Goal: Information Seeking & Learning: Learn about a topic

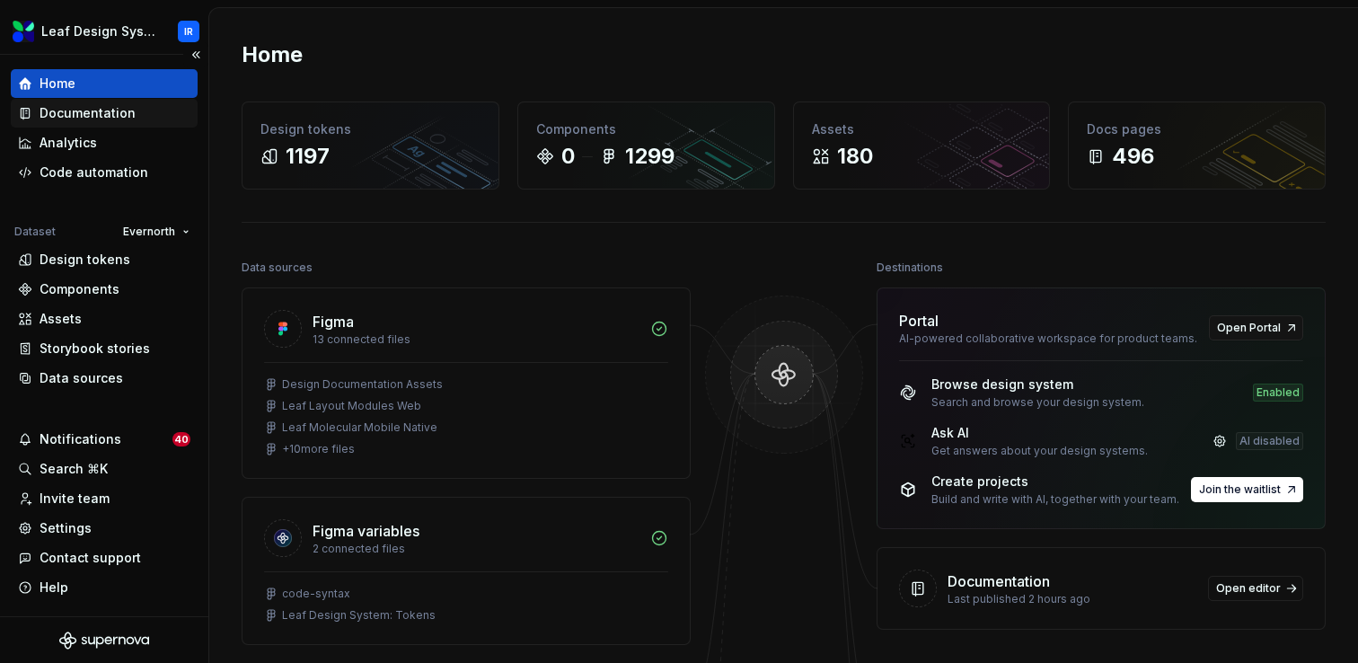
click at [101, 115] on div "Documentation" at bounding box center [88, 113] width 96 height 18
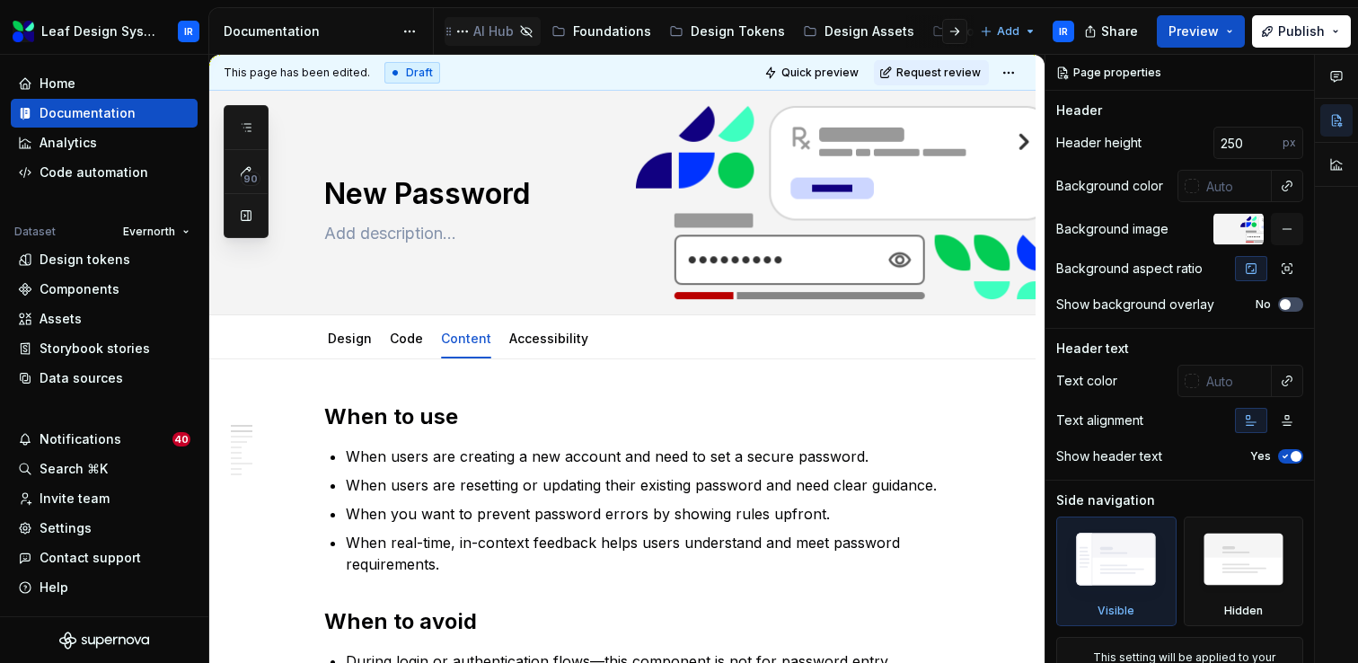
click at [483, 32] on div "AI Hub" at bounding box center [493, 31] width 40 height 18
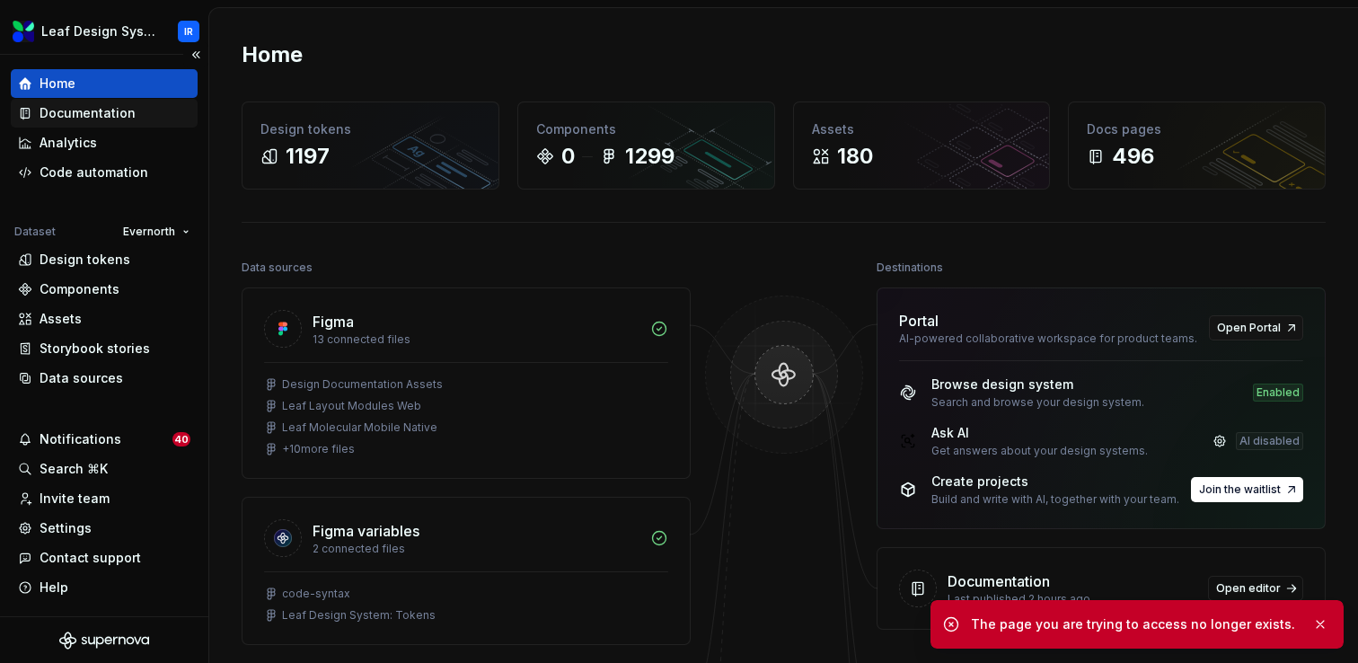
click at [51, 110] on div "Documentation" at bounding box center [88, 113] width 96 height 18
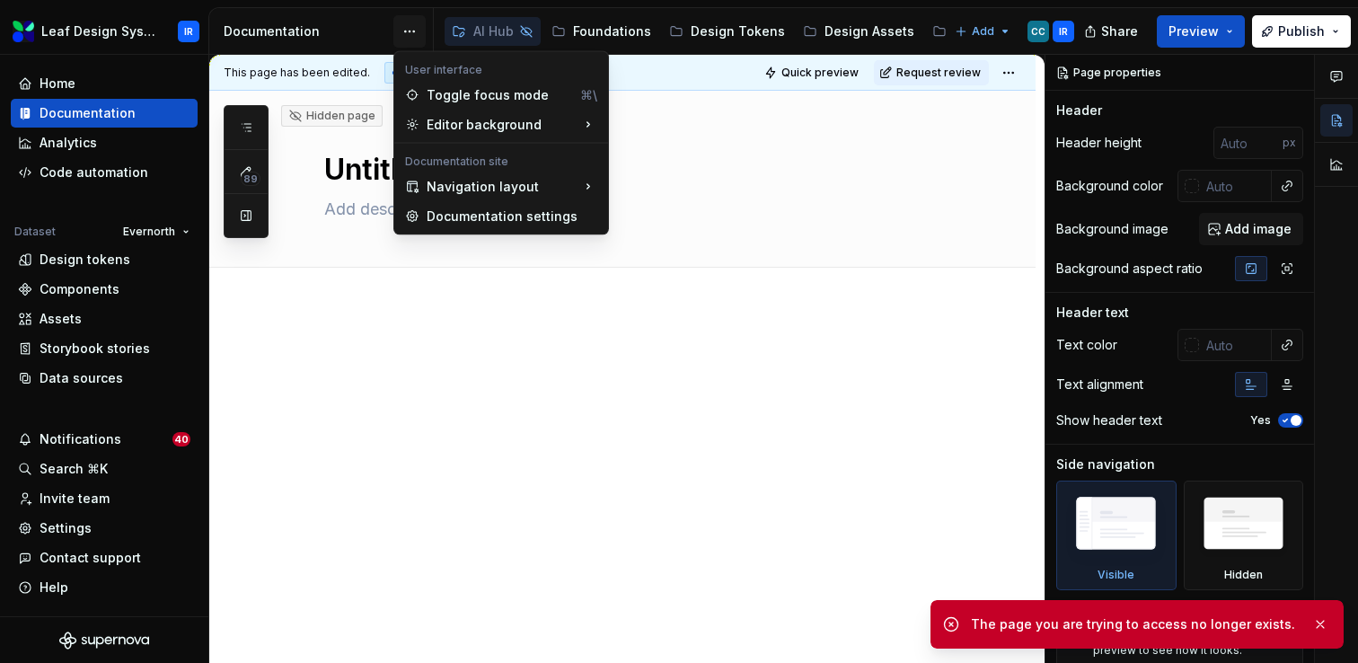
click at [410, 33] on html "Leaf Design System IR Home Documentation Analytics Code automation Dataset Ever…" at bounding box center [679, 331] width 1358 height 663
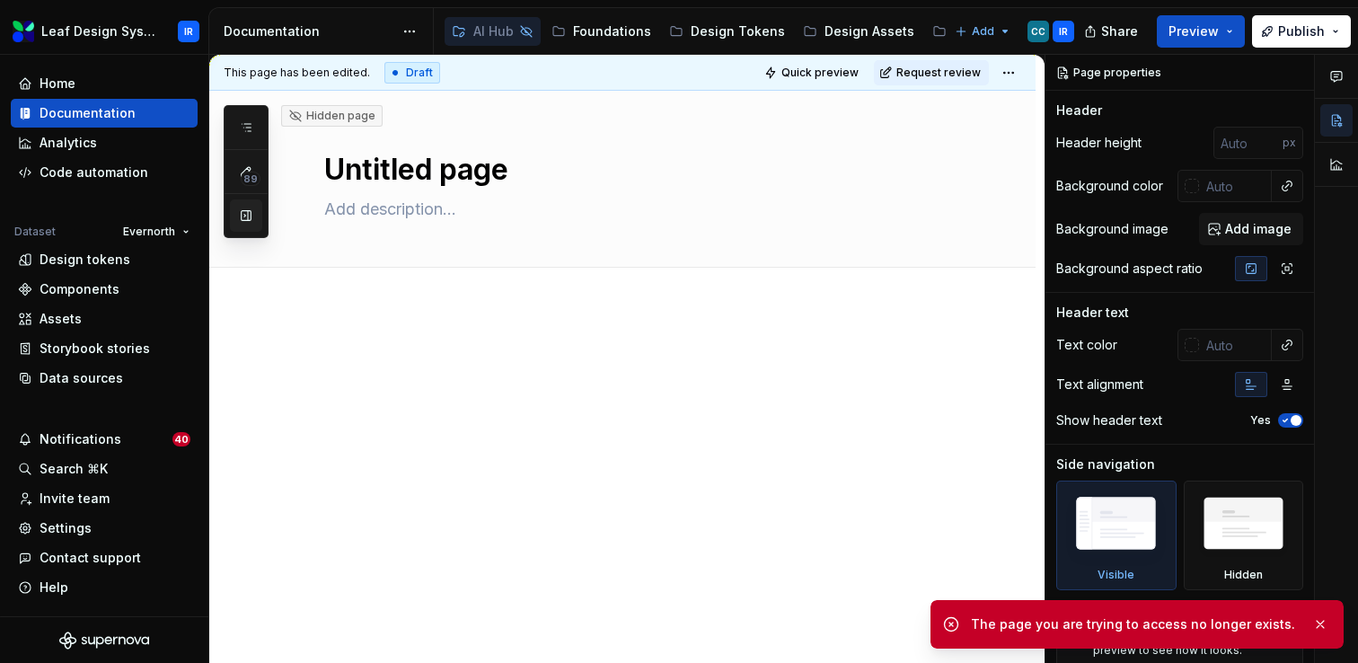
click at [237, 223] on div "89 Pages Add Accessibility guide for tree Page tree. Navigate the tree with the…" at bounding box center [246, 171] width 45 height 133
click at [244, 223] on button "button" at bounding box center [246, 215] width 32 height 32
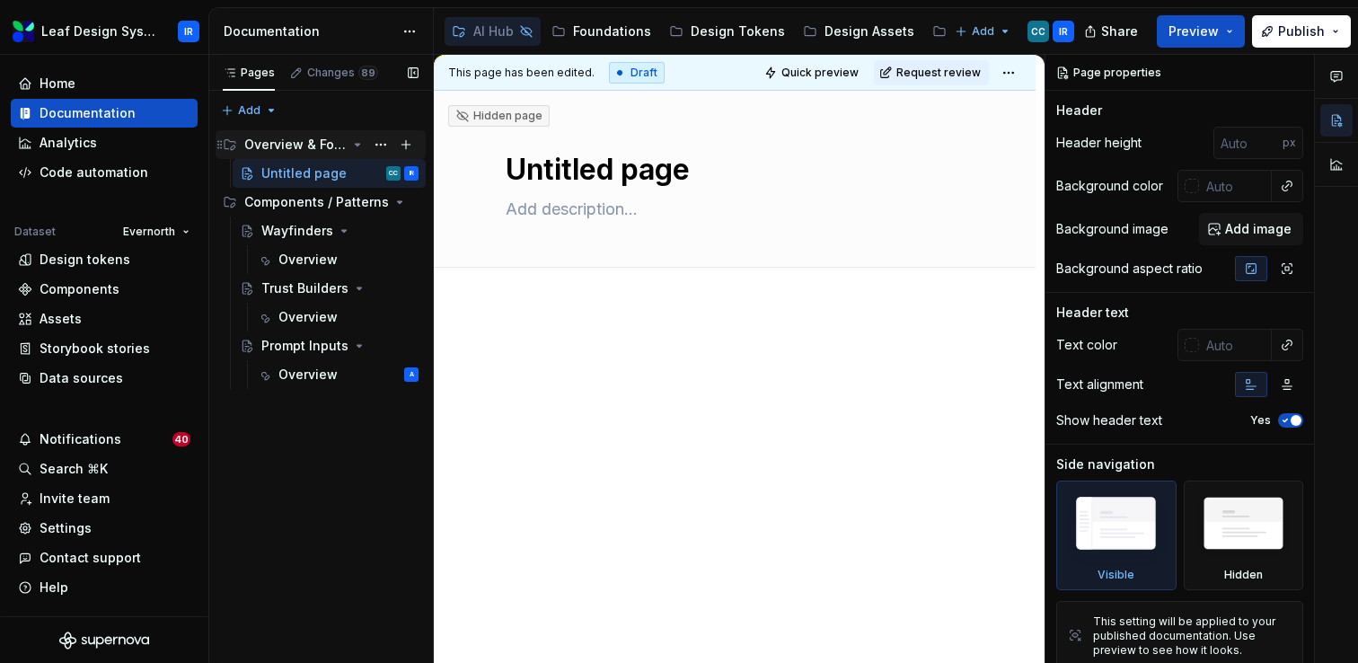
click at [330, 149] on div "Overview & Foundations" at bounding box center [295, 145] width 102 height 18
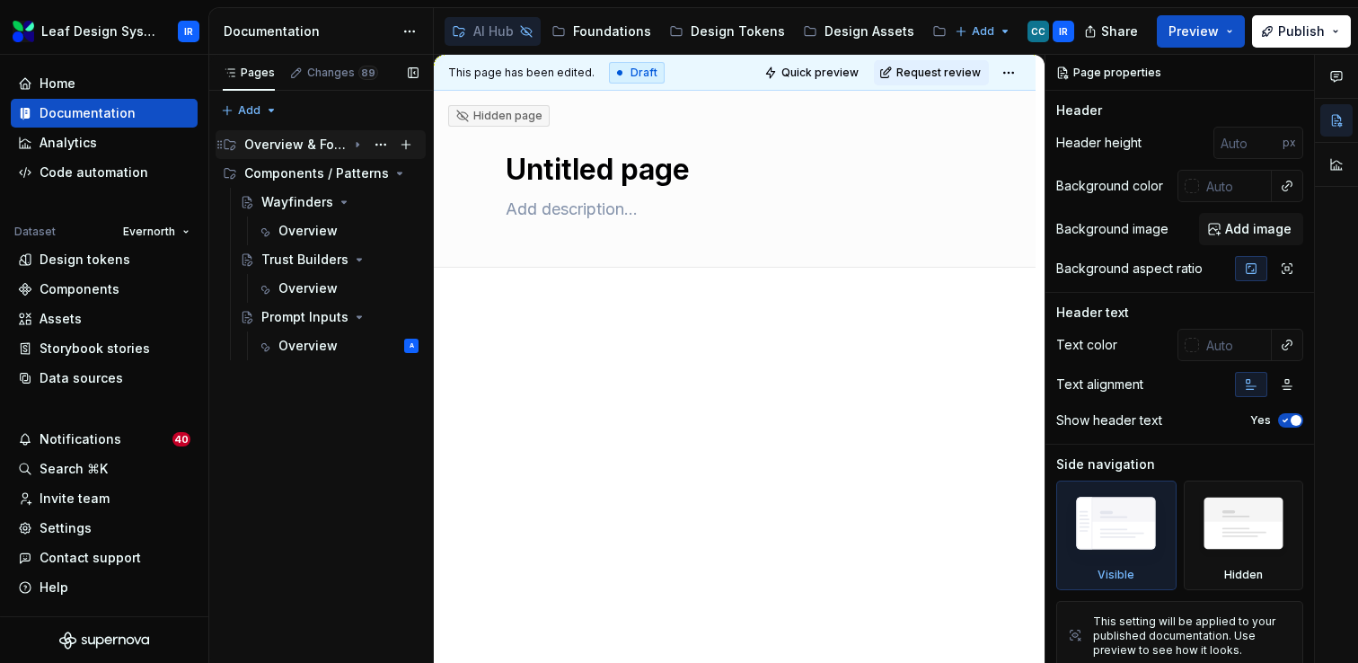
click at [330, 149] on div "Overview & Foundations" at bounding box center [295, 145] width 102 height 18
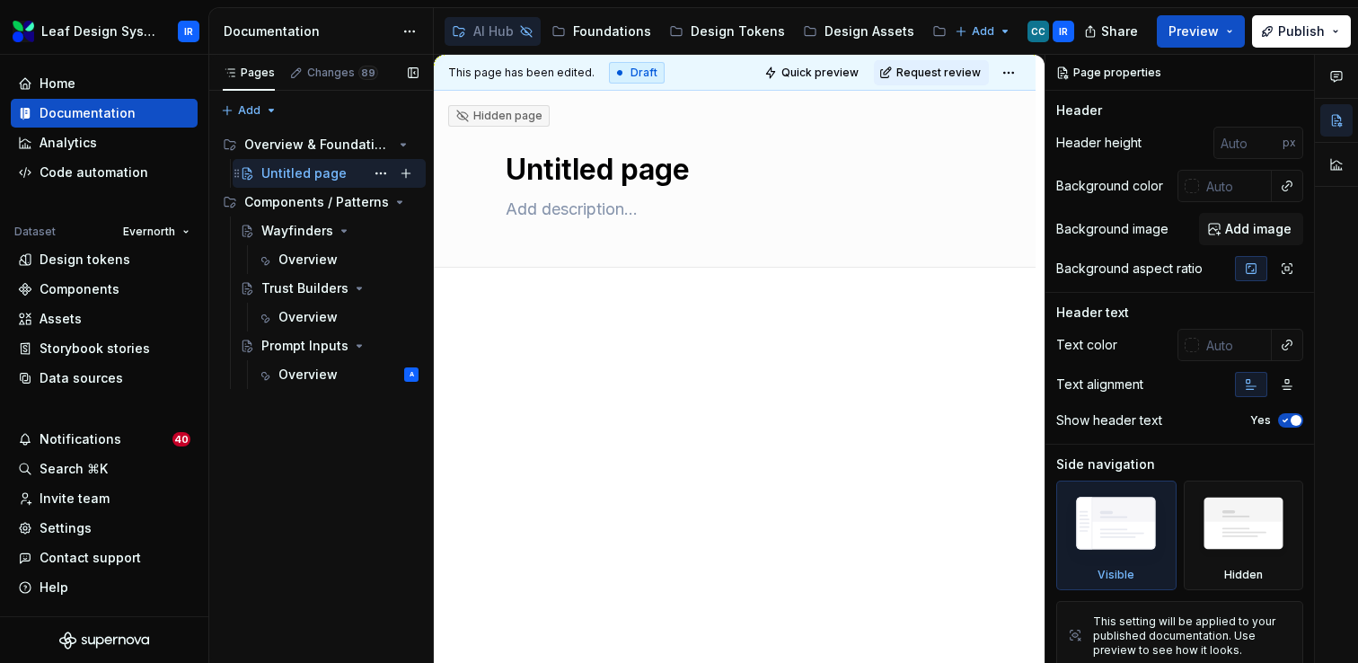
click at [312, 182] on div "Untitled page CC IR" at bounding box center [339, 173] width 157 height 25
click at [997, 122] on span "Edit header" at bounding box center [974, 121] width 72 height 18
type textarea "*"
click at [1246, 149] on input "number" at bounding box center [1247, 143] width 69 height 32
type input "250"
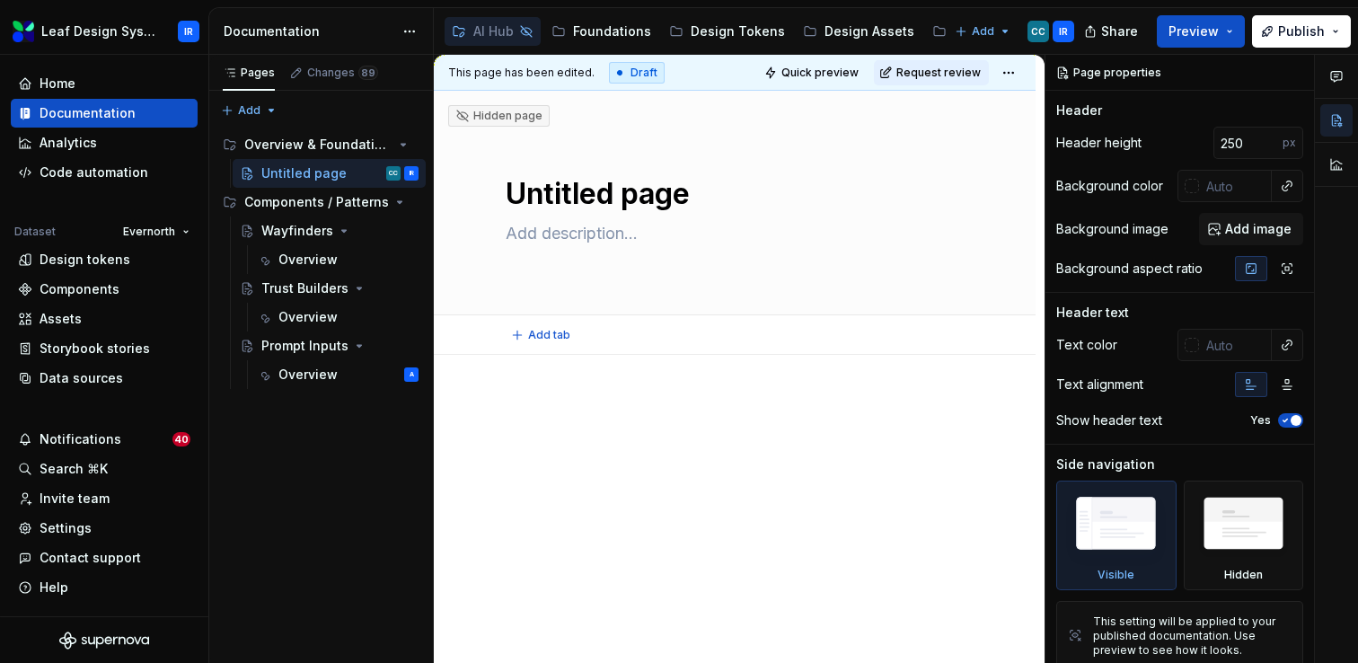
type textarea "*"
type textarea "What is Agentic & Generative AI"
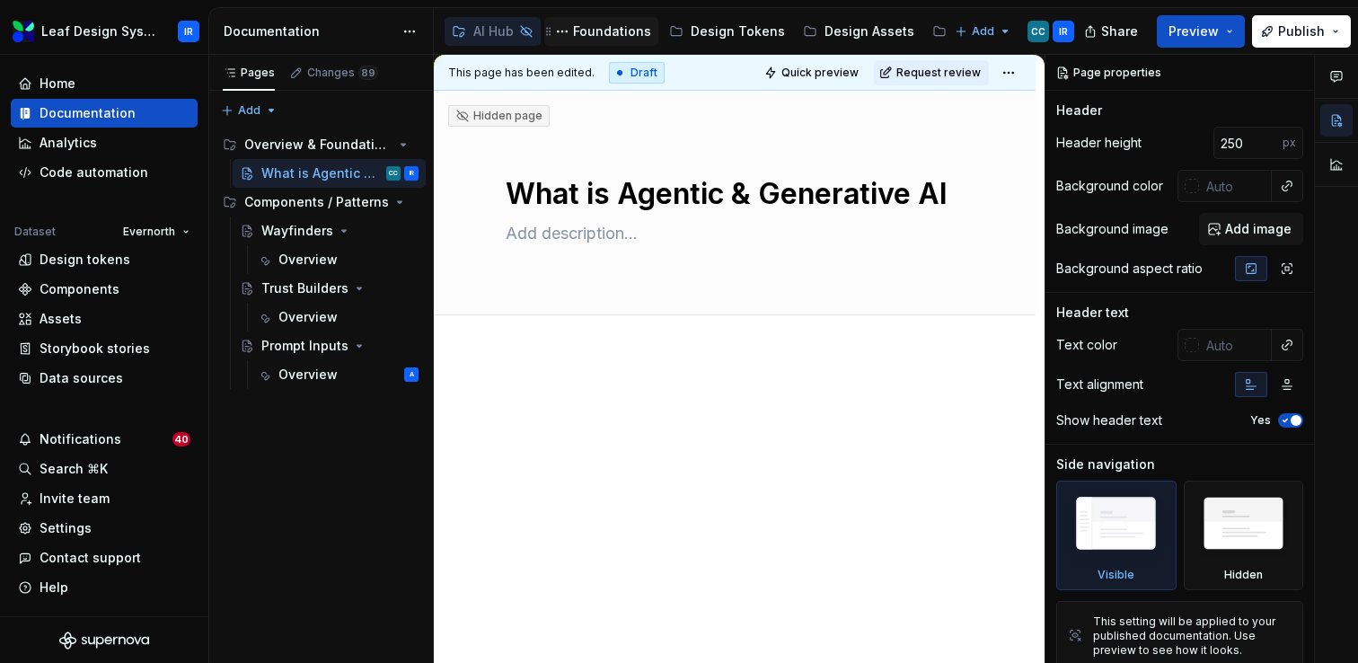
click at [613, 33] on div "Foundations" at bounding box center [612, 31] width 78 height 18
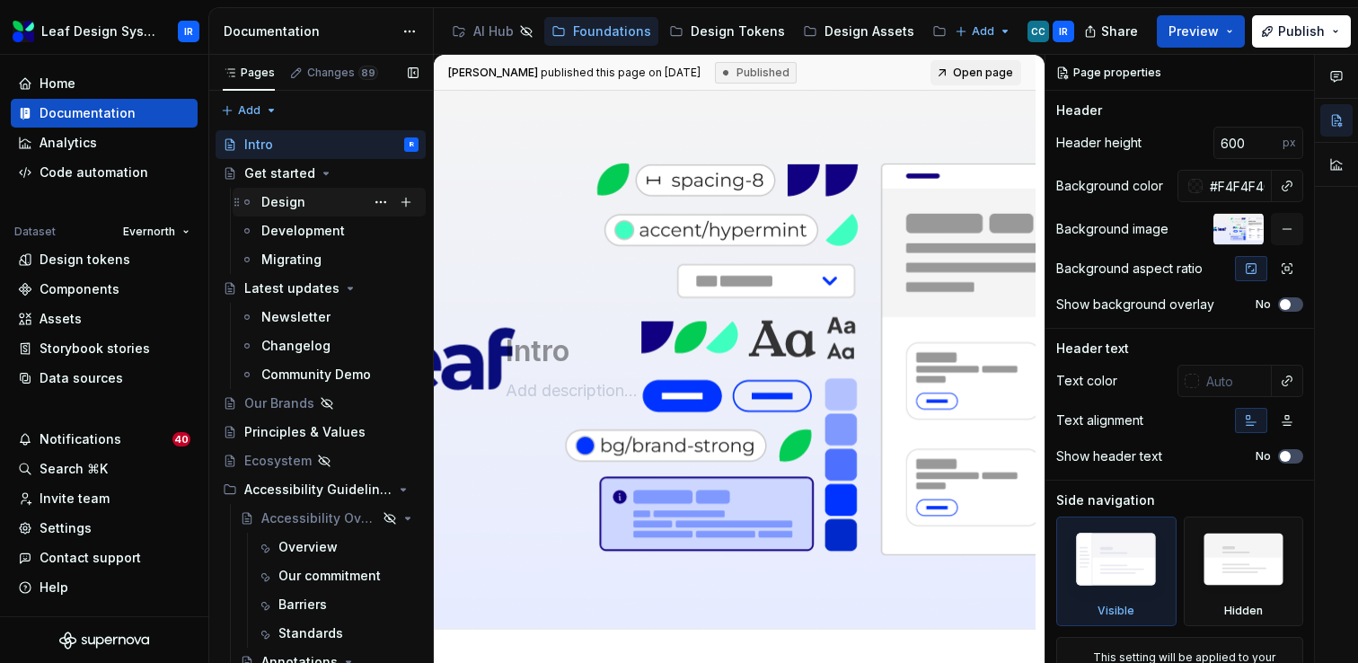
click at [308, 196] on div "Design" at bounding box center [339, 201] width 157 height 25
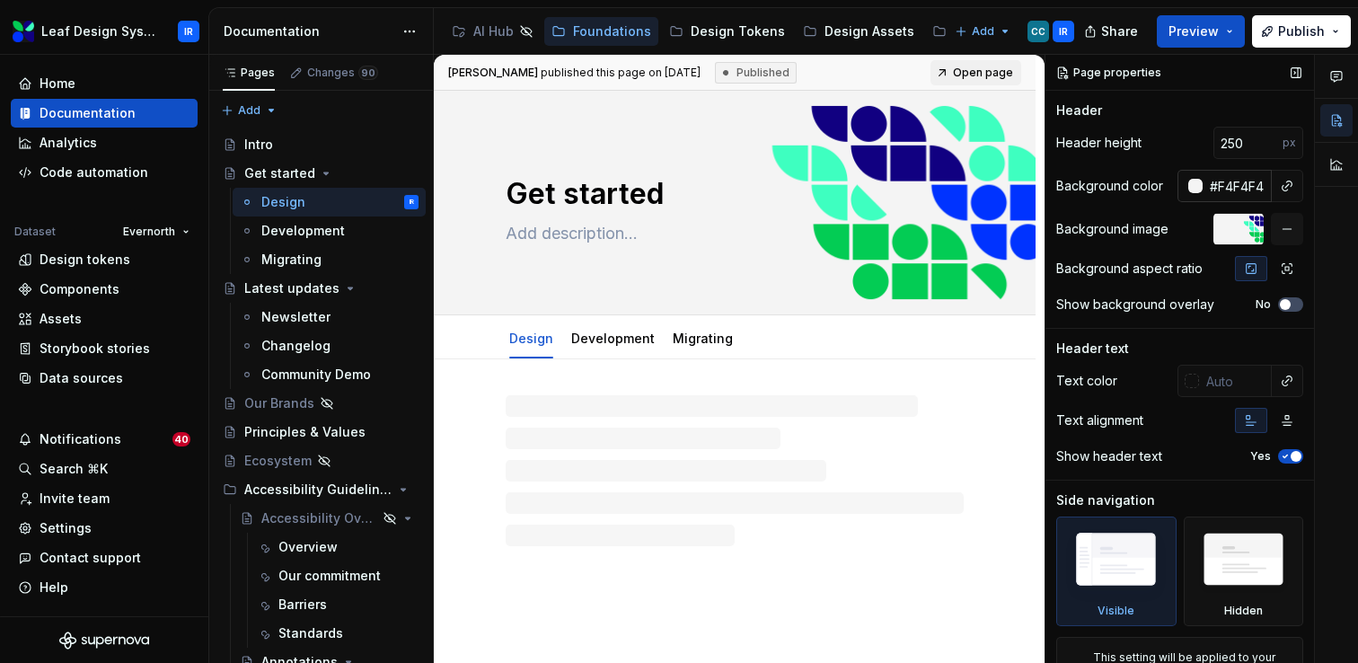
click at [1245, 189] on input "#F4F4F4" at bounding box center [1237, 186] width 69 height 32
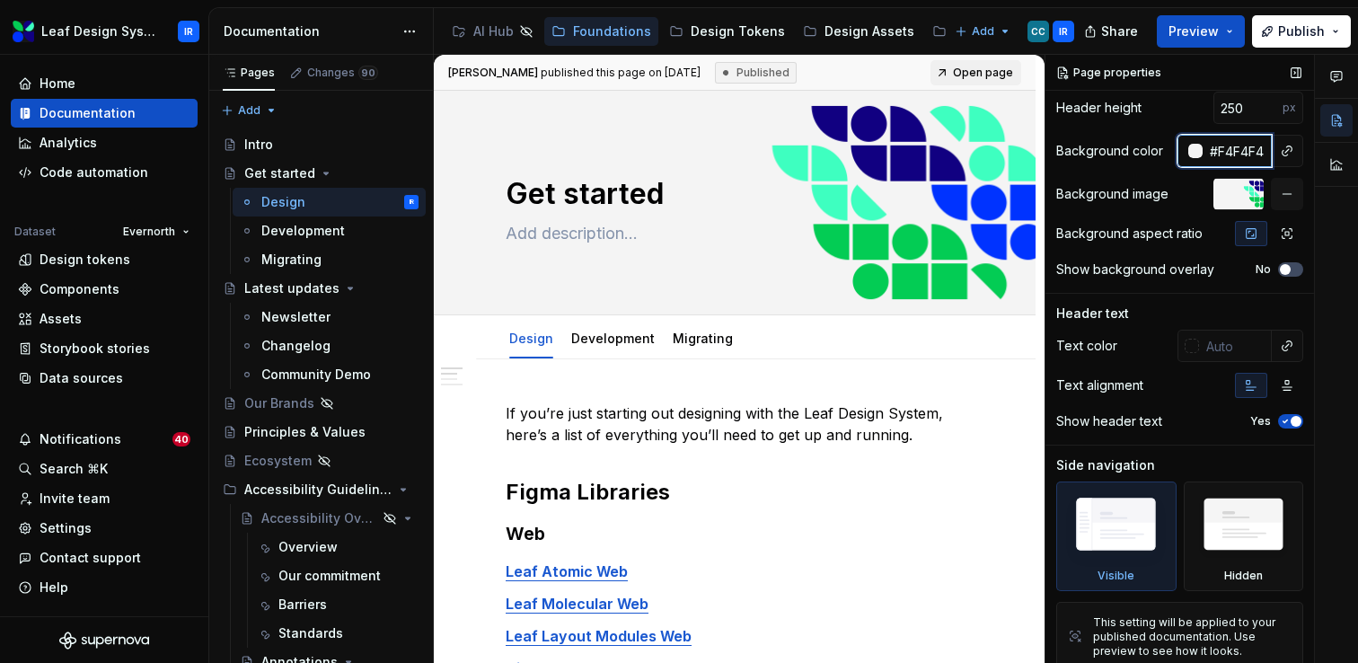
scroll to position [30, 0]
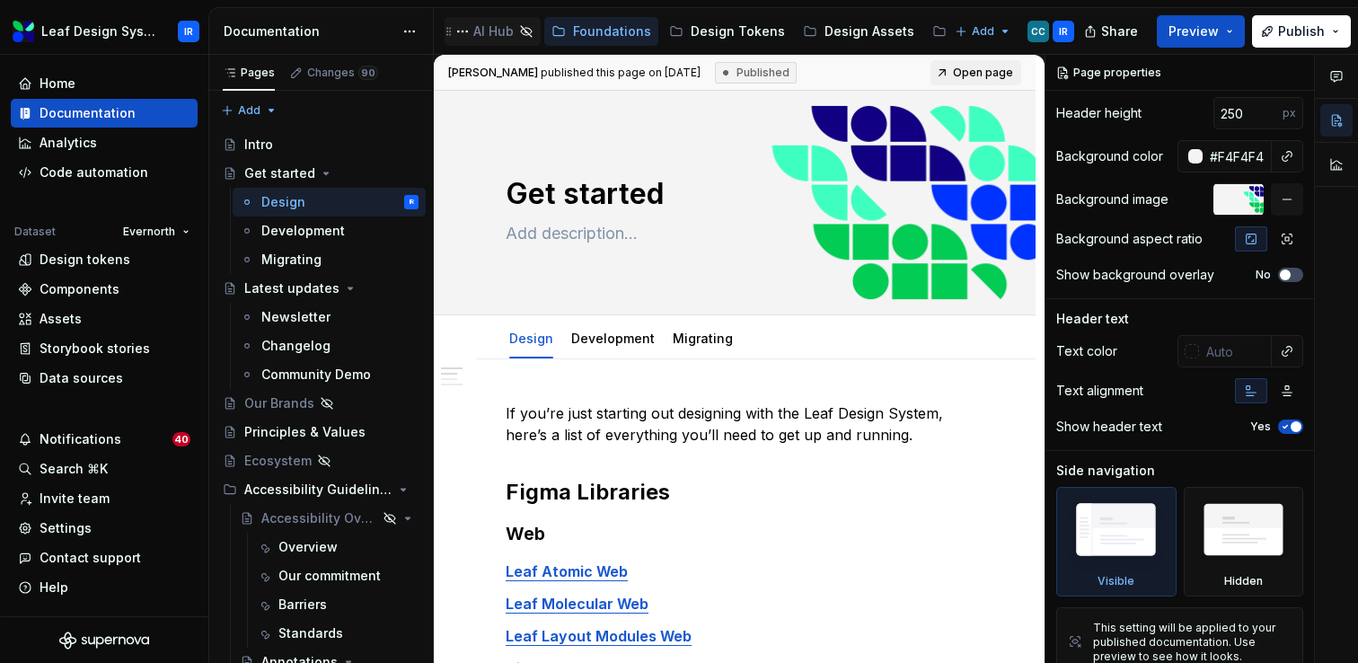
click at [495, 38] on div "AI Hub" at bounding box center [493, 31] width 40 height 18
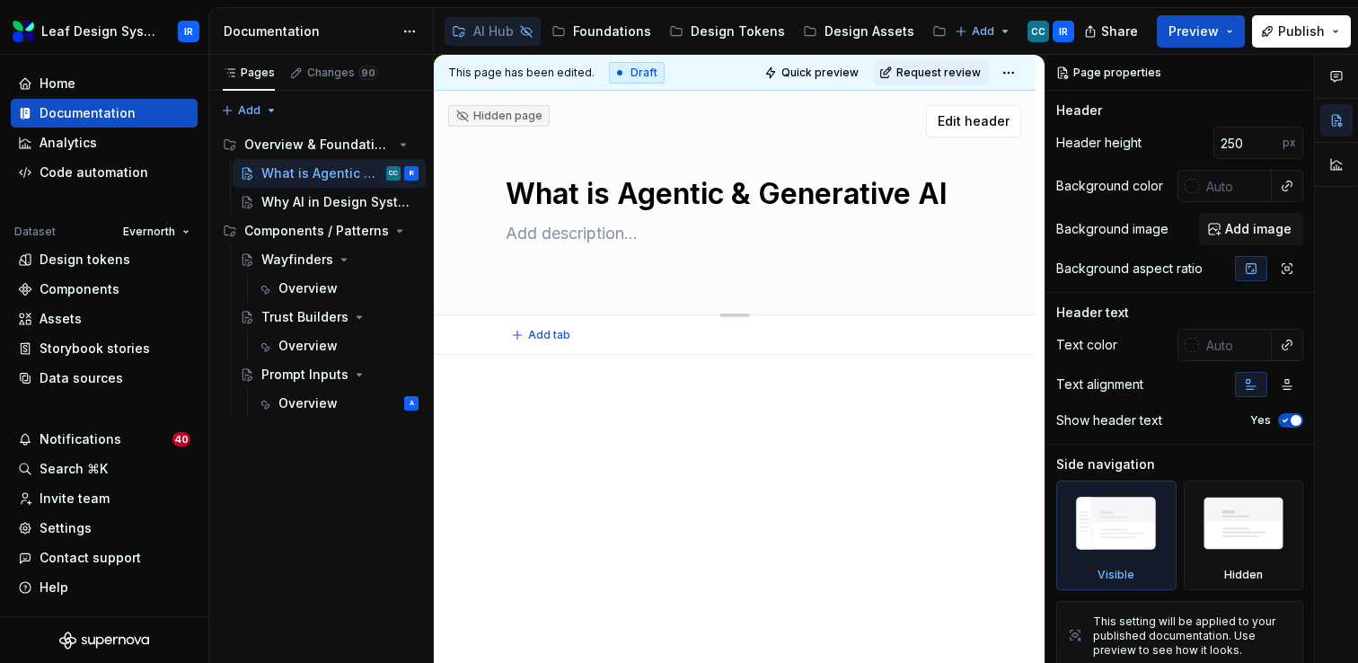
click at [709, 276] on div "What is Agentic & Generative AI" at bounding box center [735, 203] width 458 height 176
click at [1235, 186] on input "text" at bounding box center [1235, 186] width 73 height 32
type textarea "*"
paste input "#F4F4F4"
type input "#F4F4F4"
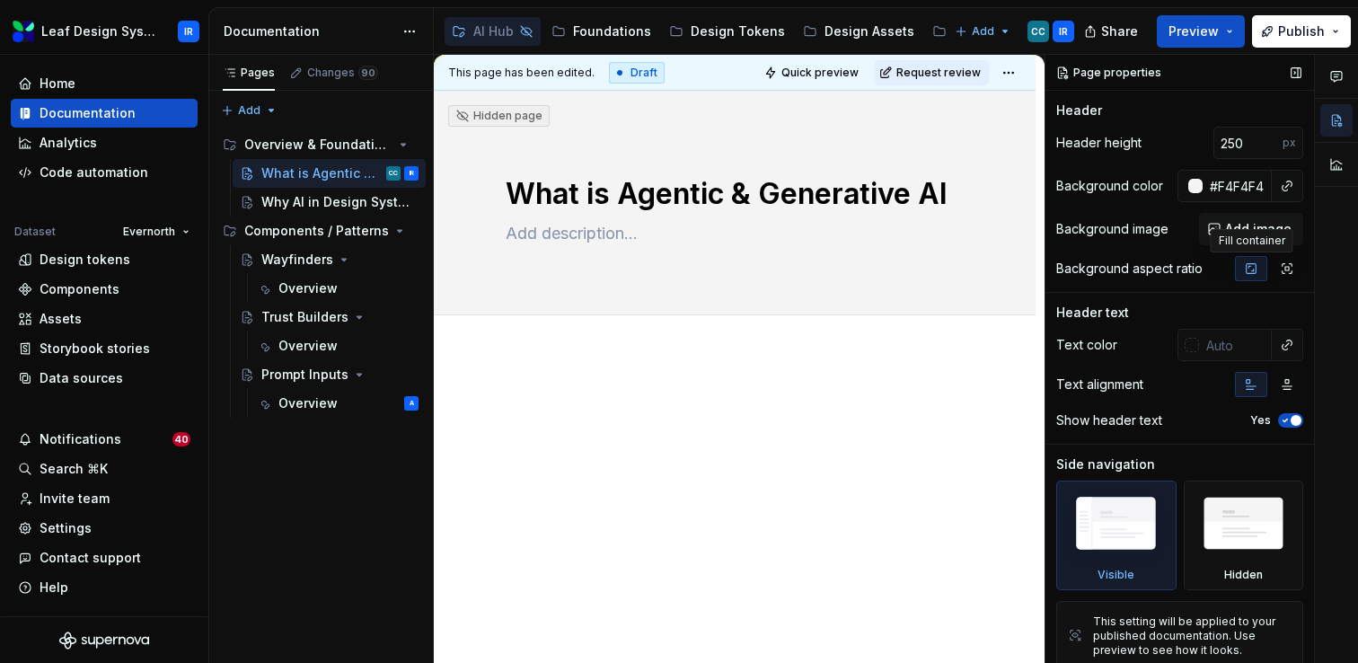
click at [1255, 269] on icon "button" at bounding box center [1252, 269] width 10 height 10
click at [1115, 525] on img at bounding box center [1115, 528] width 103 height 78
click at [1291, 424] on icon "button" at bounding box center [1285, 420] width 14 height 11
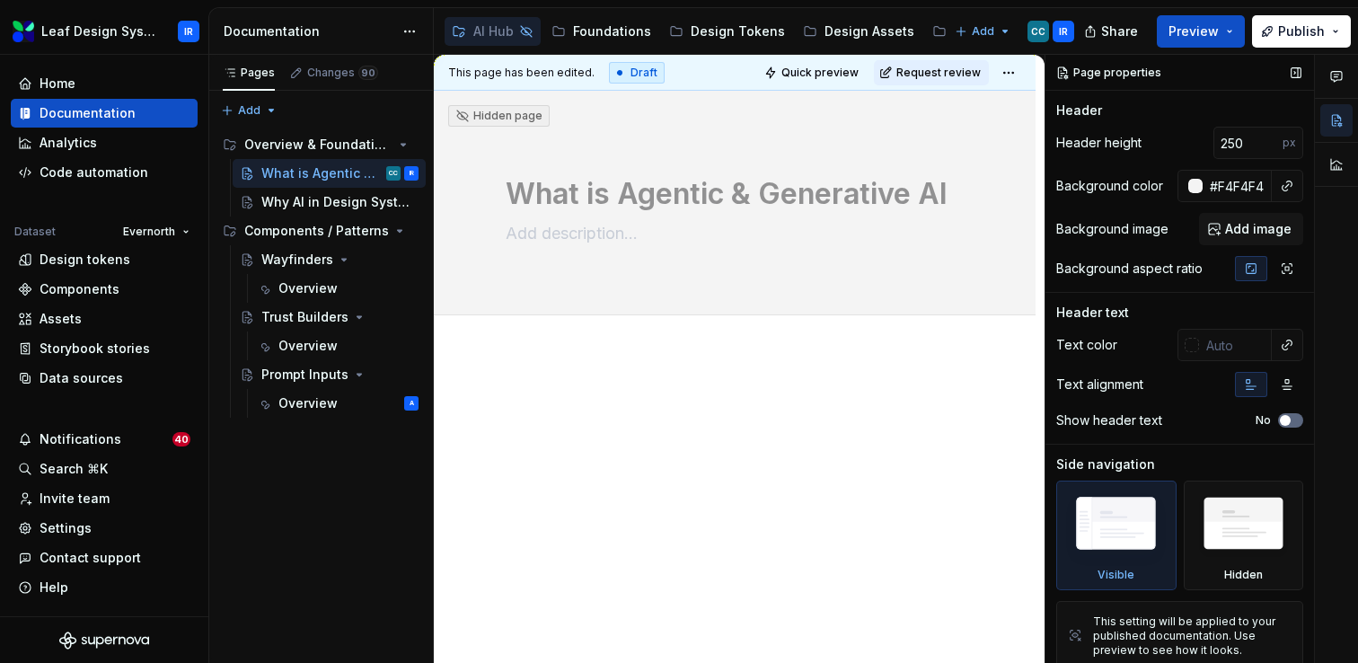
click at [1292, 419] on button "No" at bounding box center [1290, 420] width 25 height 14
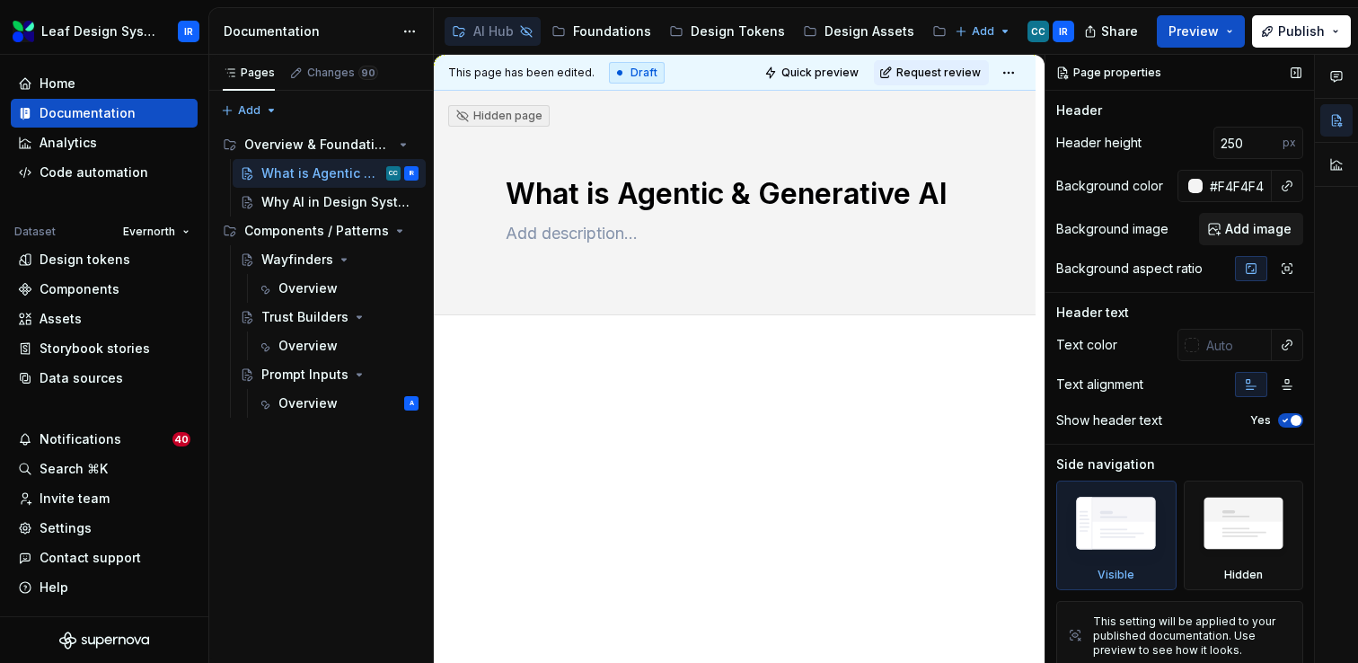
click at [1281, 232] on span "Add image" at bounding box center [1258, 229] width 66 height 18
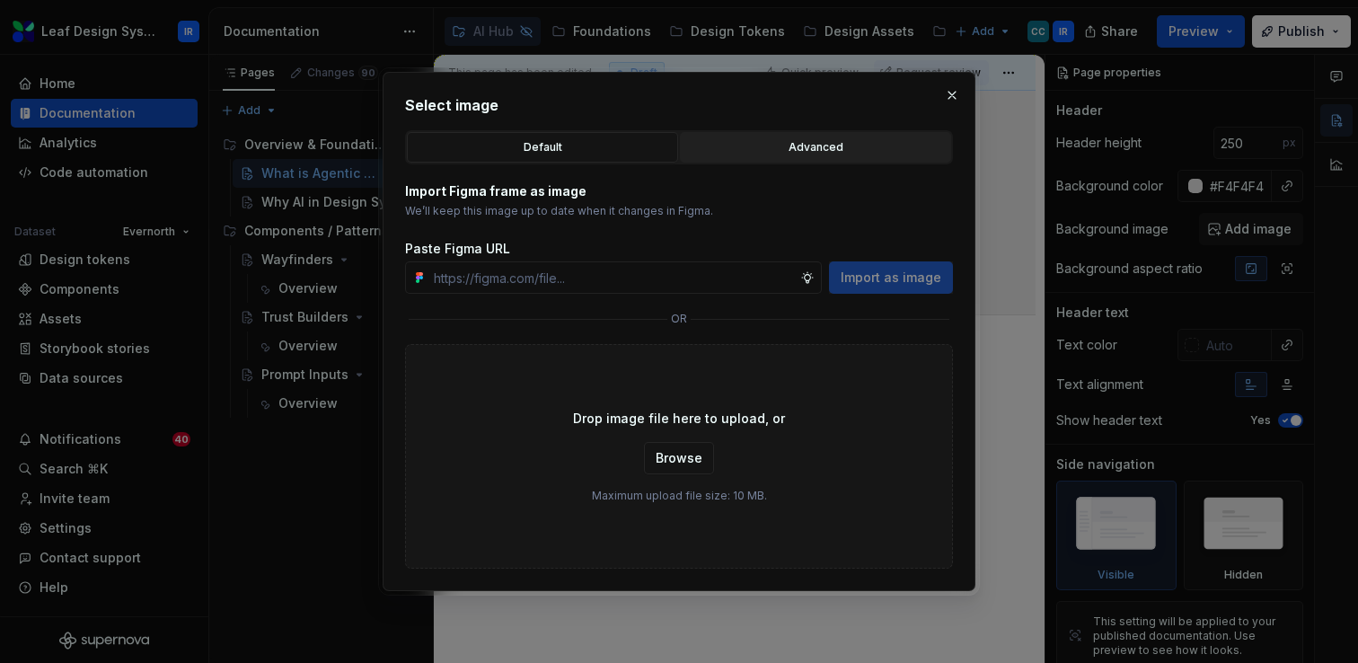
click at [759, 159] on button "Advanced" at bounding box center [815, 147] width 271 height 31
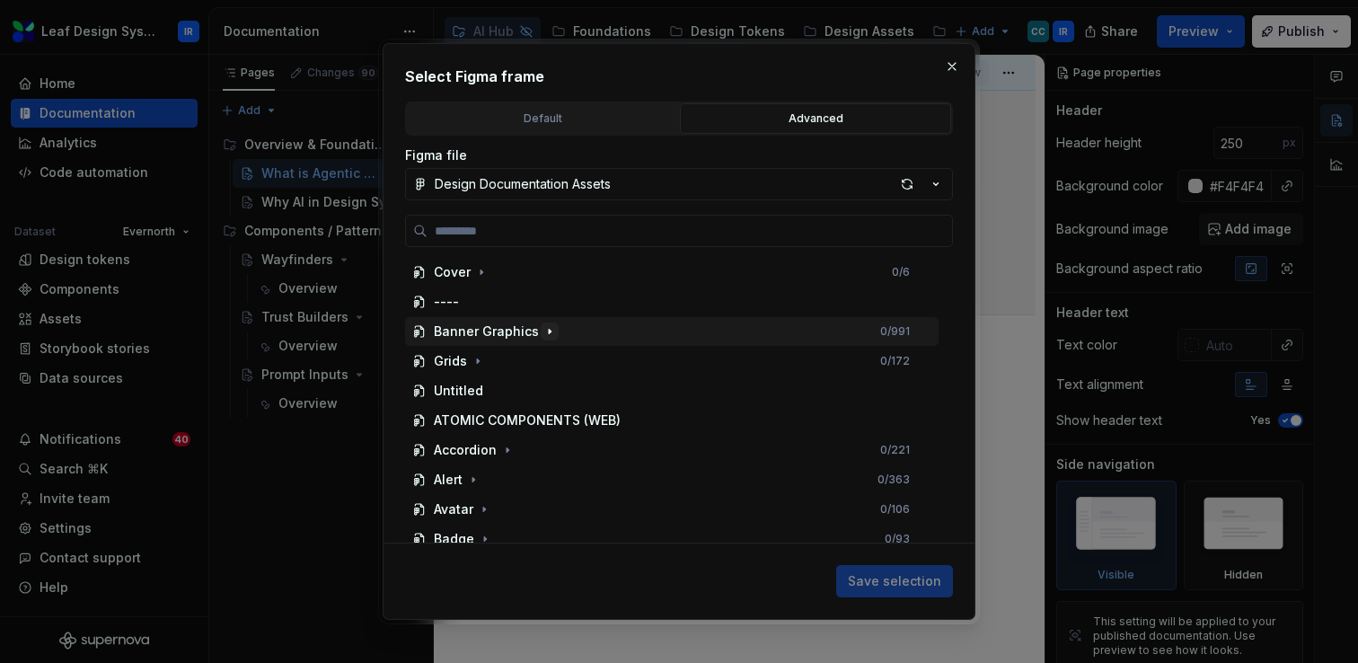
click at [542, 335] on icon "button" at bounding box center [549, 331] width 14 height 14
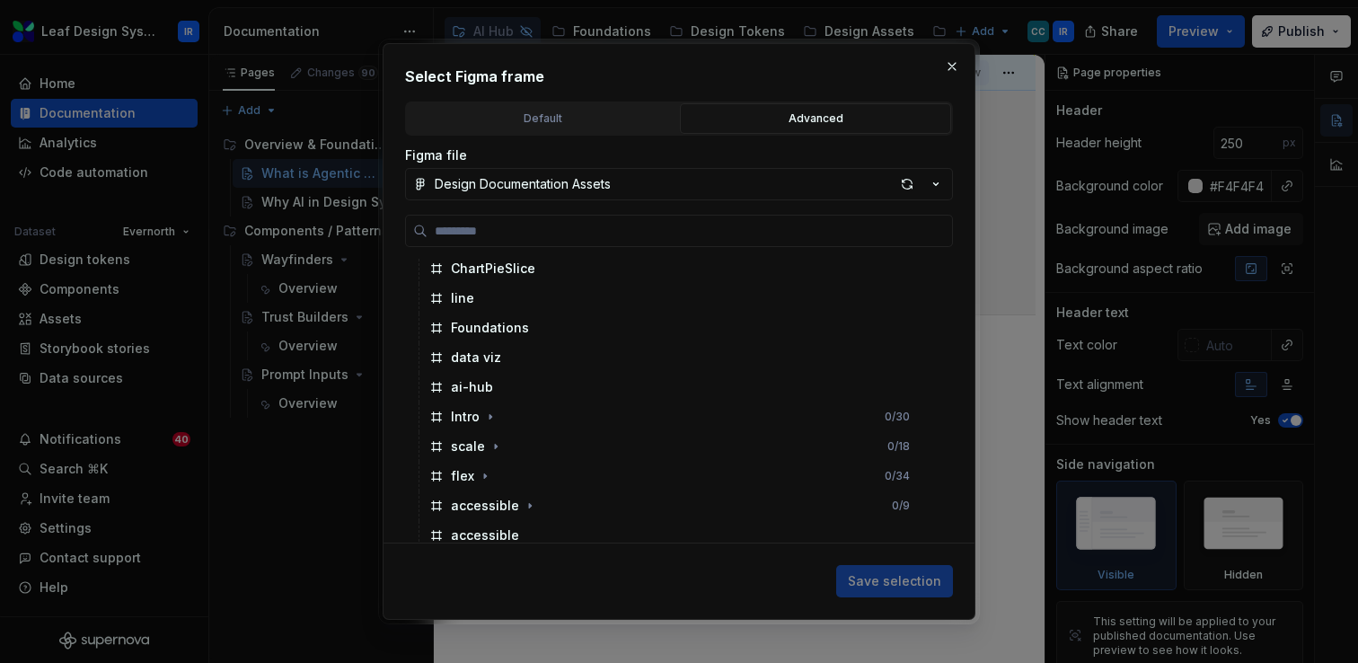
scroll to position [435, 0]
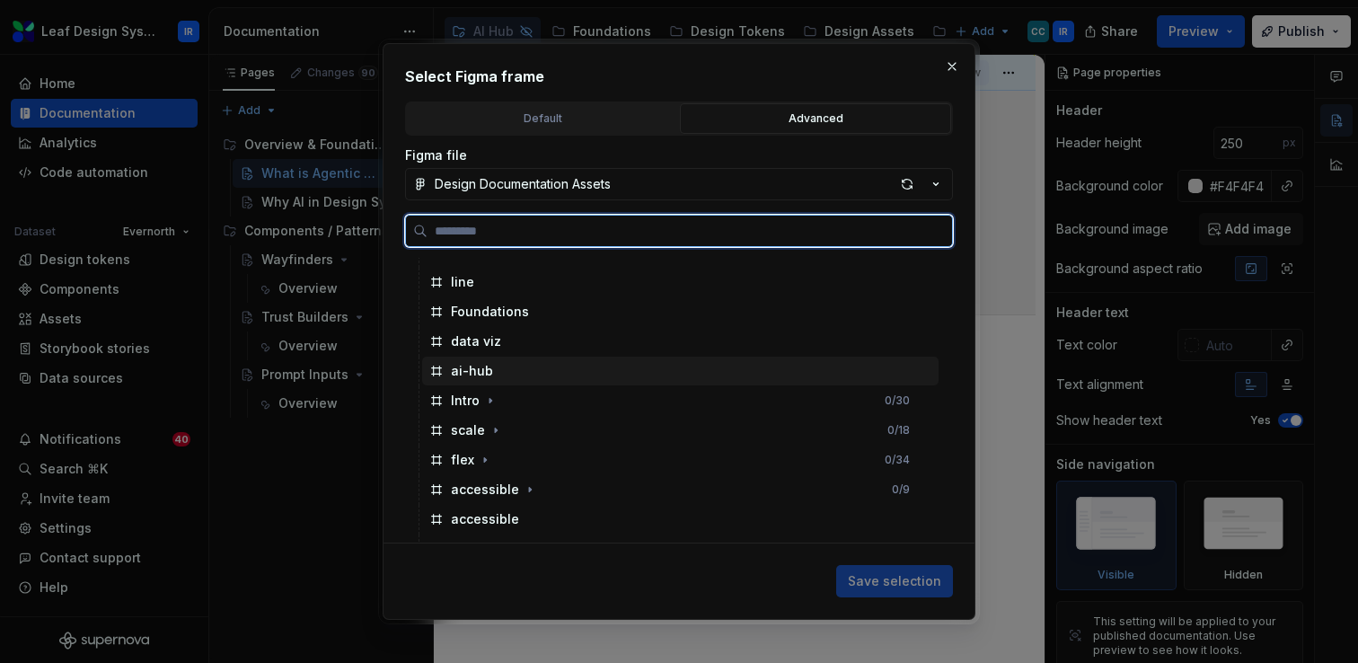
click at [479, 369] on div "ai-hub" at bounding box center [472, 371] width 42 height 18
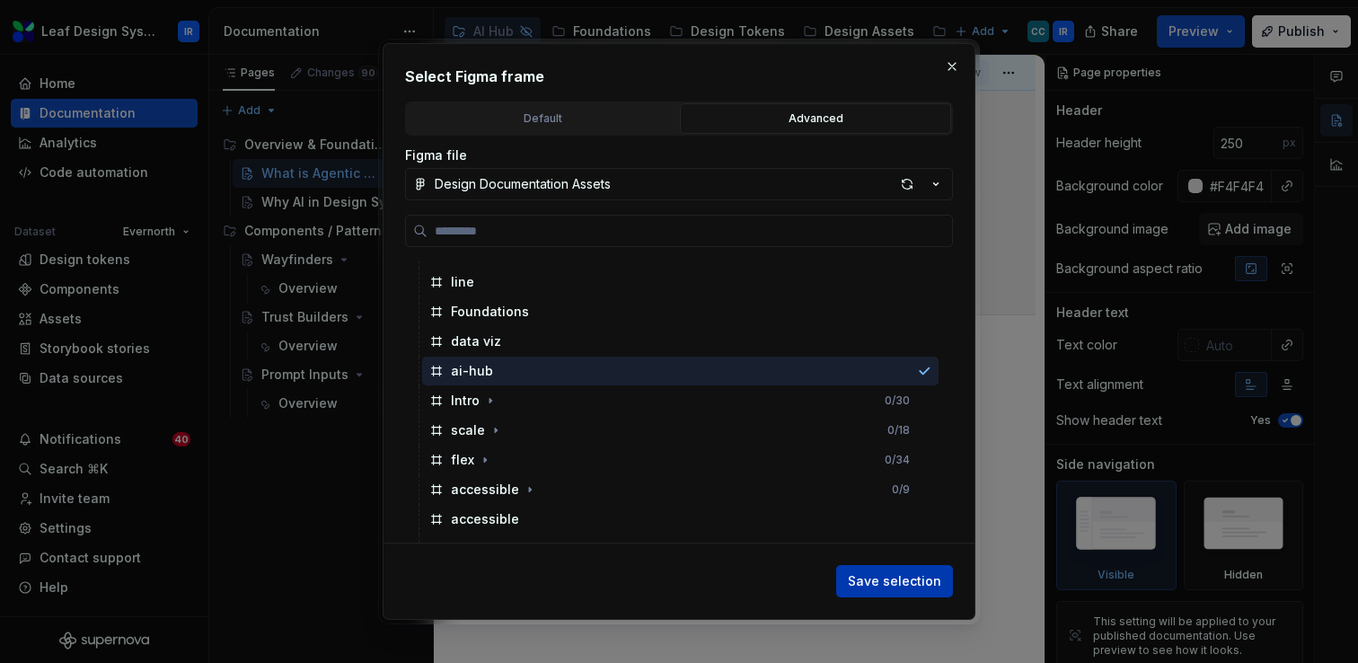
click at [871, 580] on span "Save selection" at bounding box center [894, 581] width 93 height 18
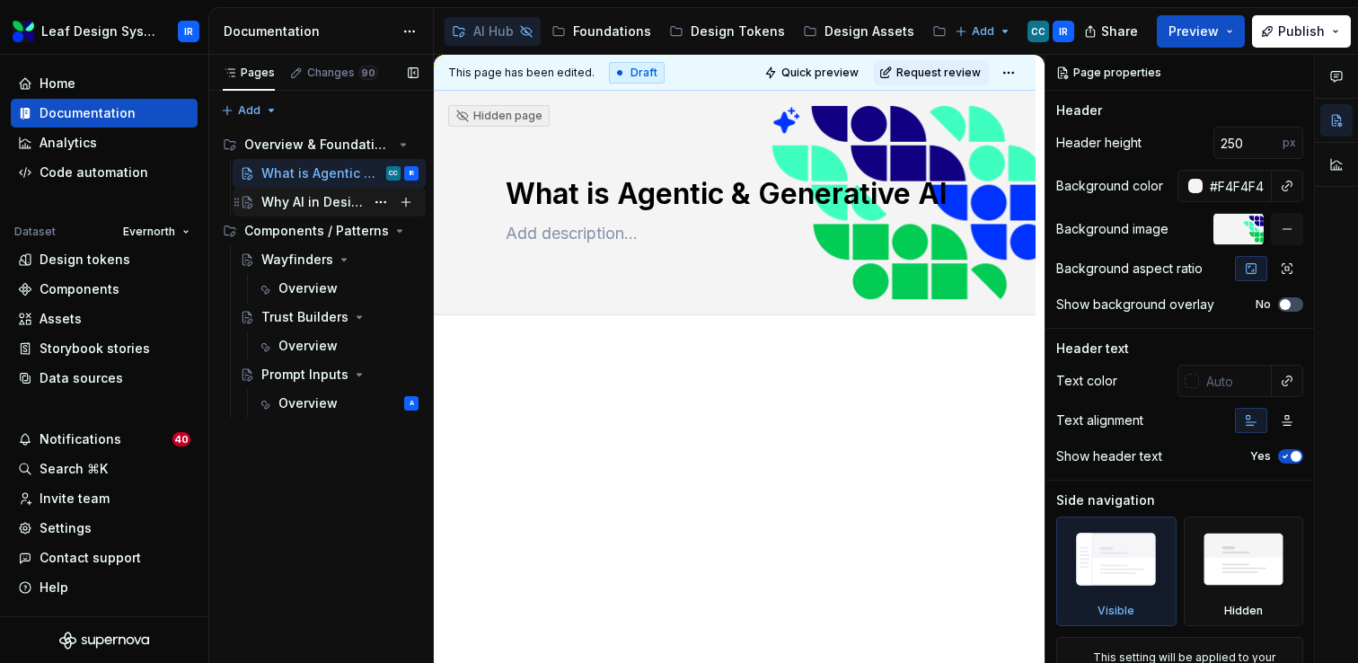
click at [312, 200] on div "Why AI in Design Systems" at bounding box center [312, 202] width 103 height 18
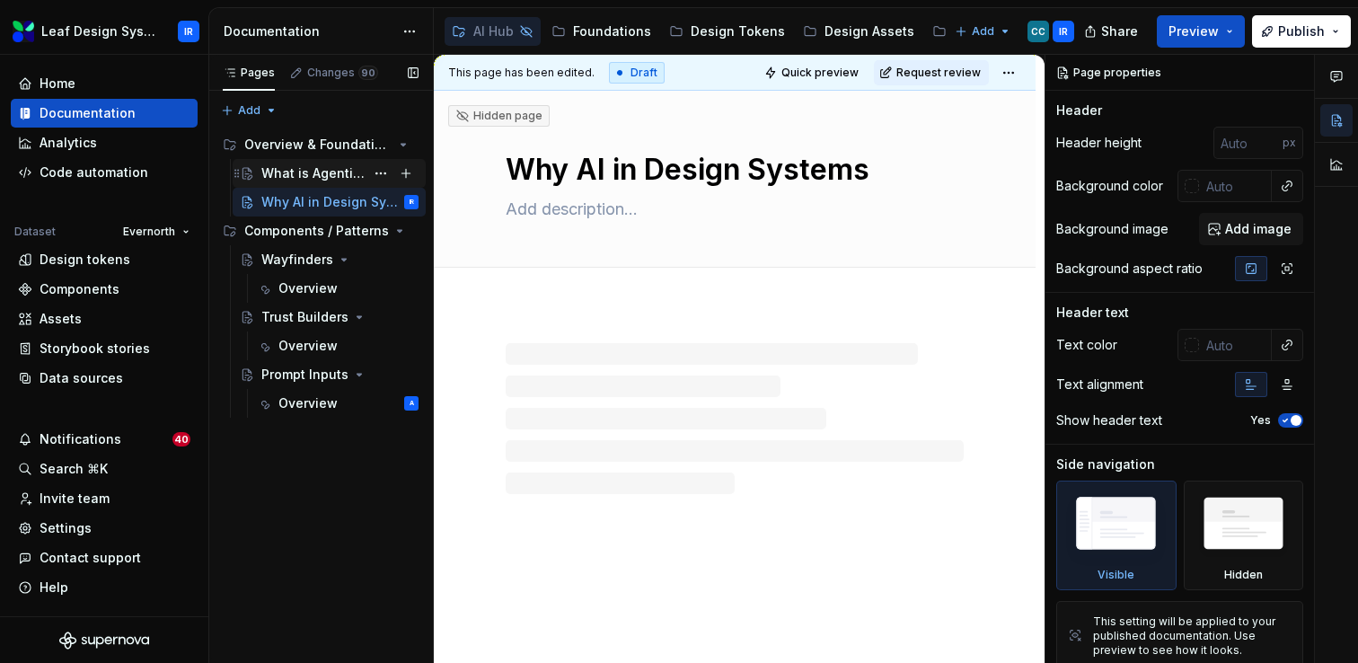
click at [307, 172] on div "What is Agentic & Generative AI" at bounding box center [312, 173] width 103 height 18
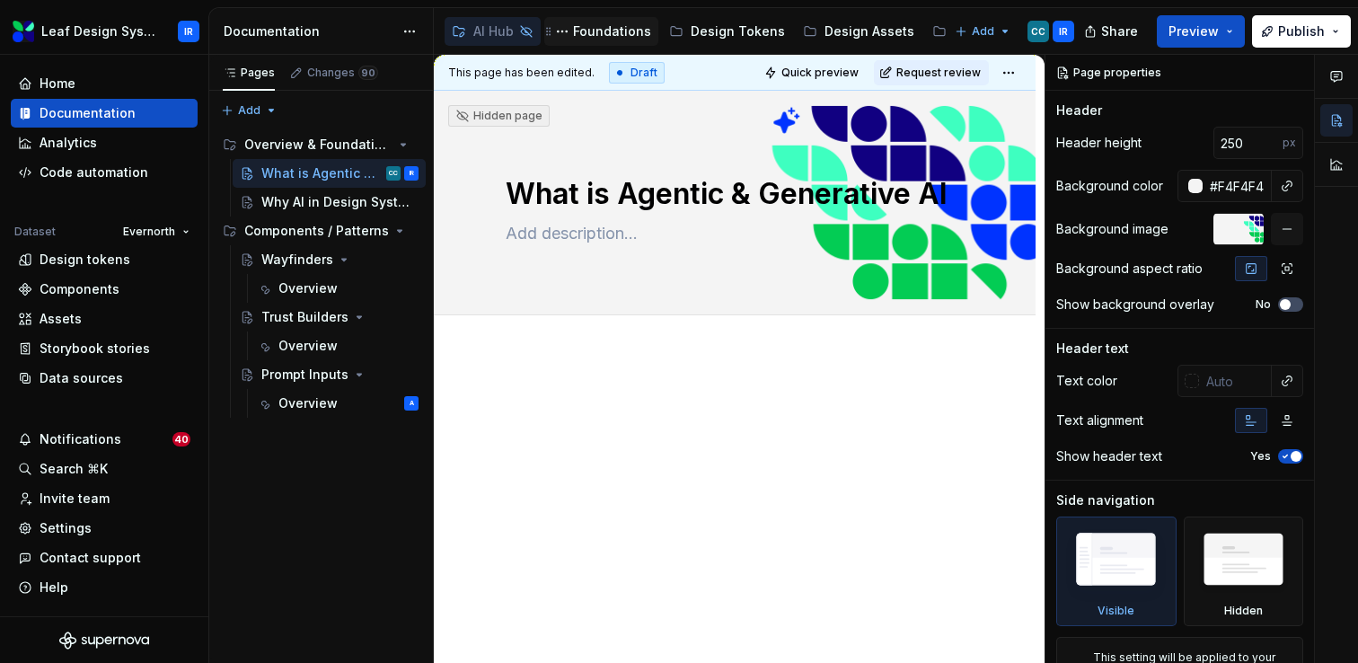
click at [608, 34] on div "Foundations" at bounding box center [612, 31] width 78 height 18
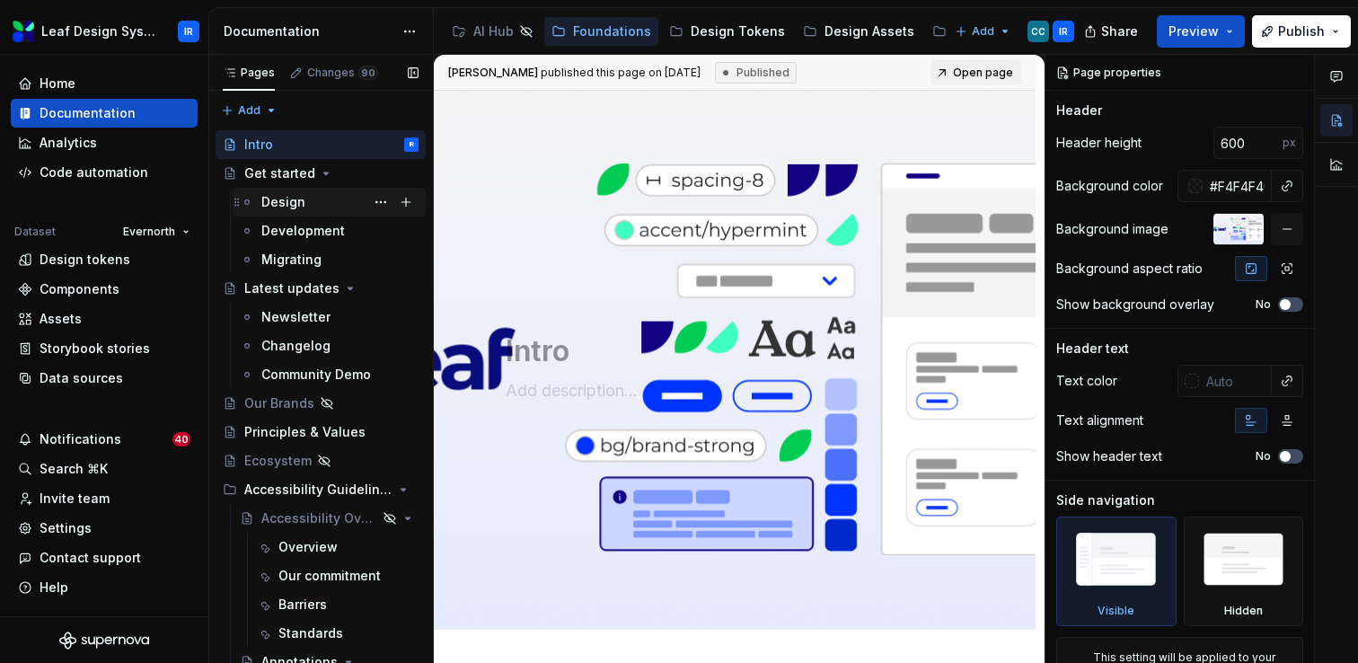
click at [303, 207] on div "Design" at bounding box center [339, 201] width 157 height 25
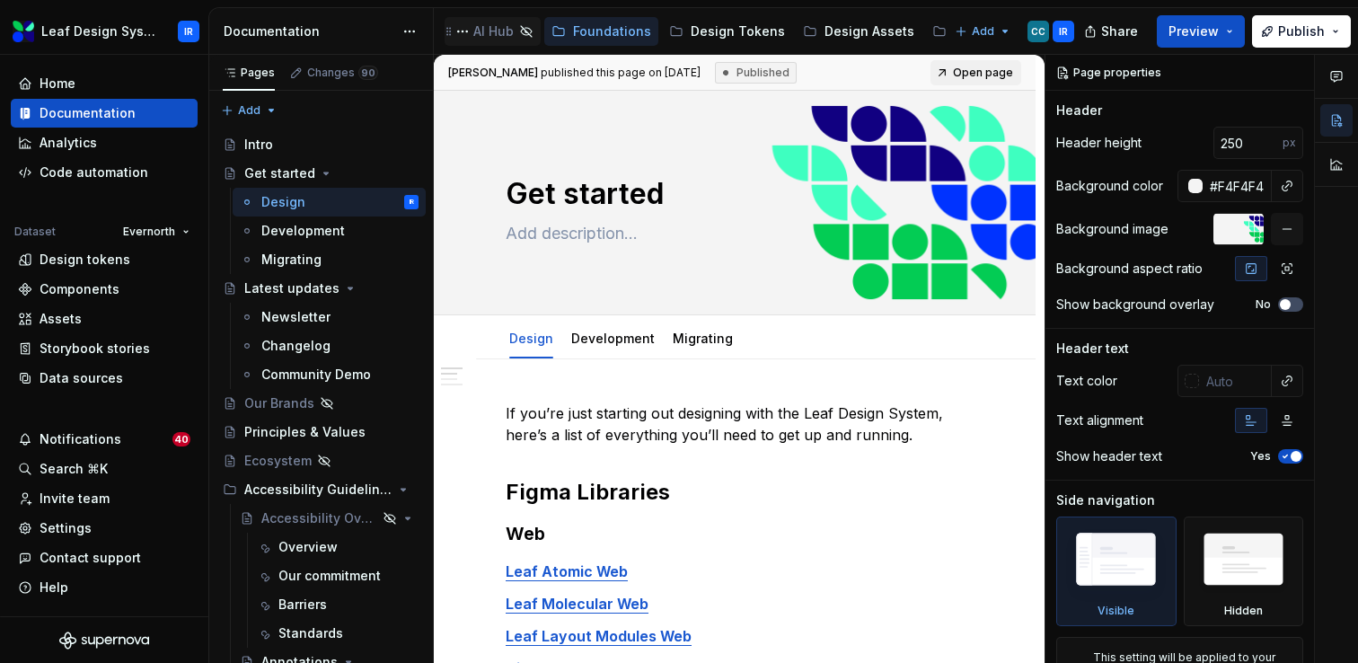
click at [489, 33] on div "AI Hub" at bounding box center [493, 31] width 40 height 18
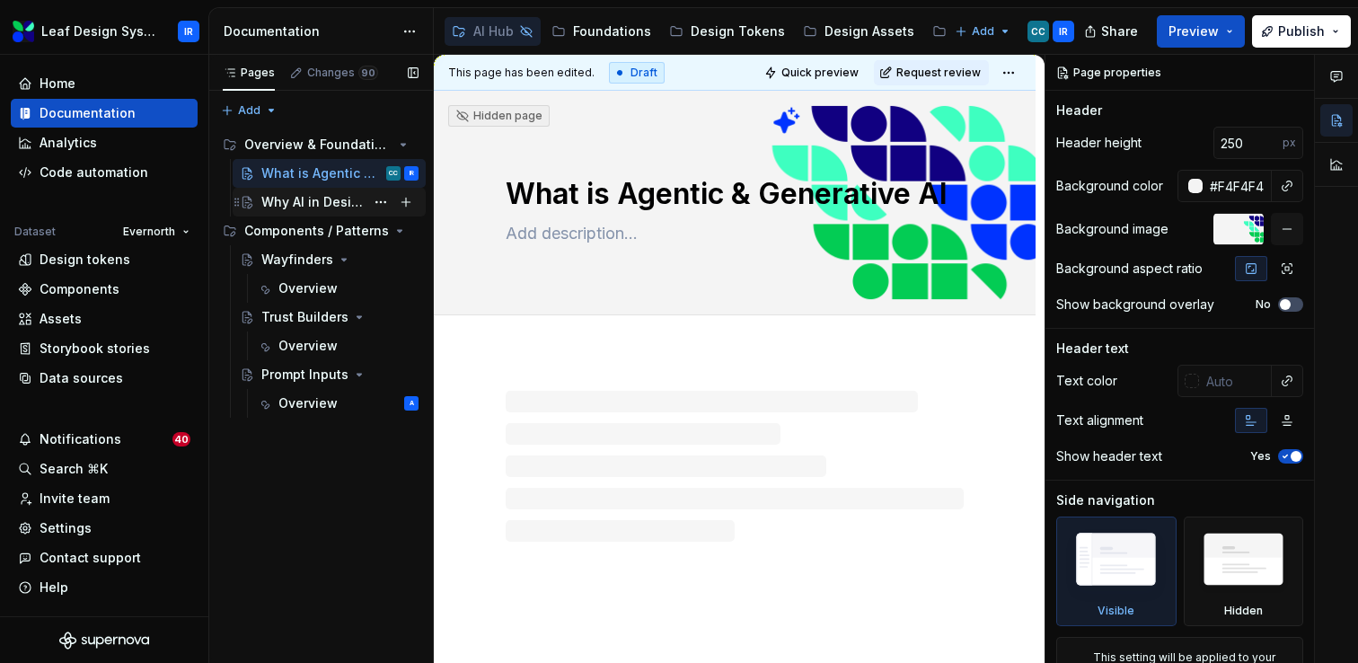
click at [315, 200] on div "Why AI in Design Systems" at bounding box center [312, 202] width 103 height 18
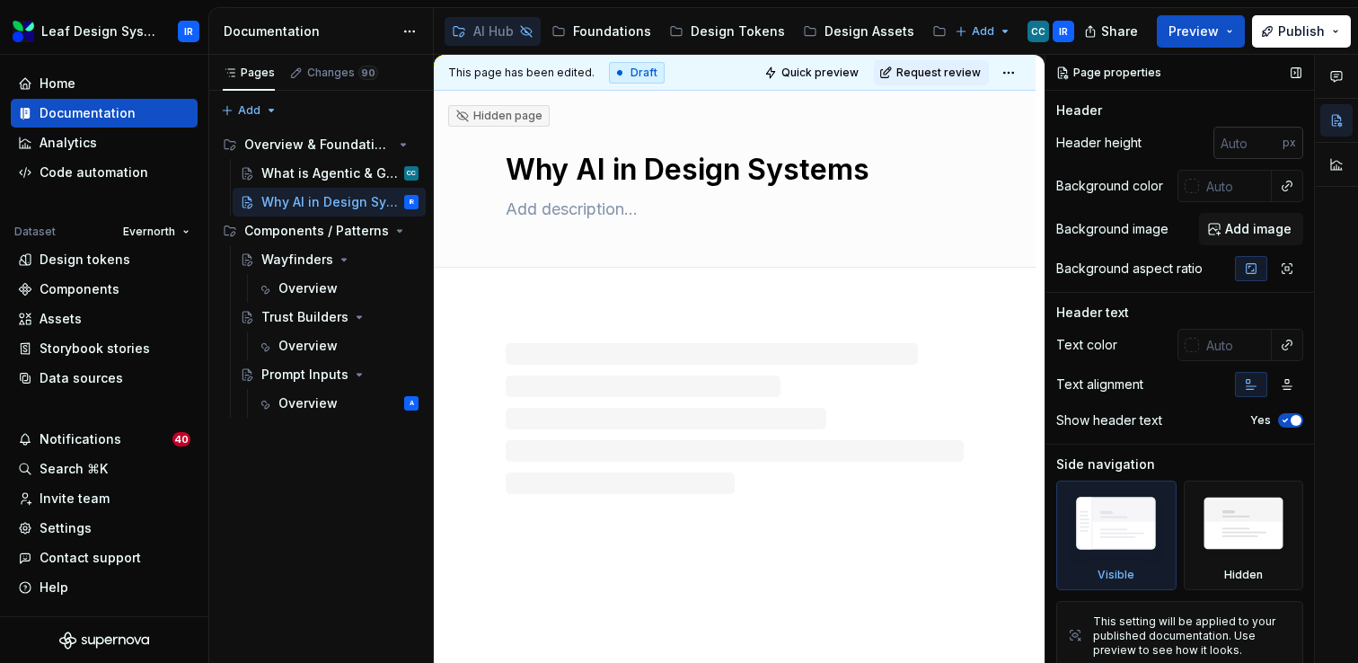
type textarea "*"
click at [1245, 155] on input "number" at bounding box center [1247, 143] width 69 height 32
type input "250"
type textarea "*"
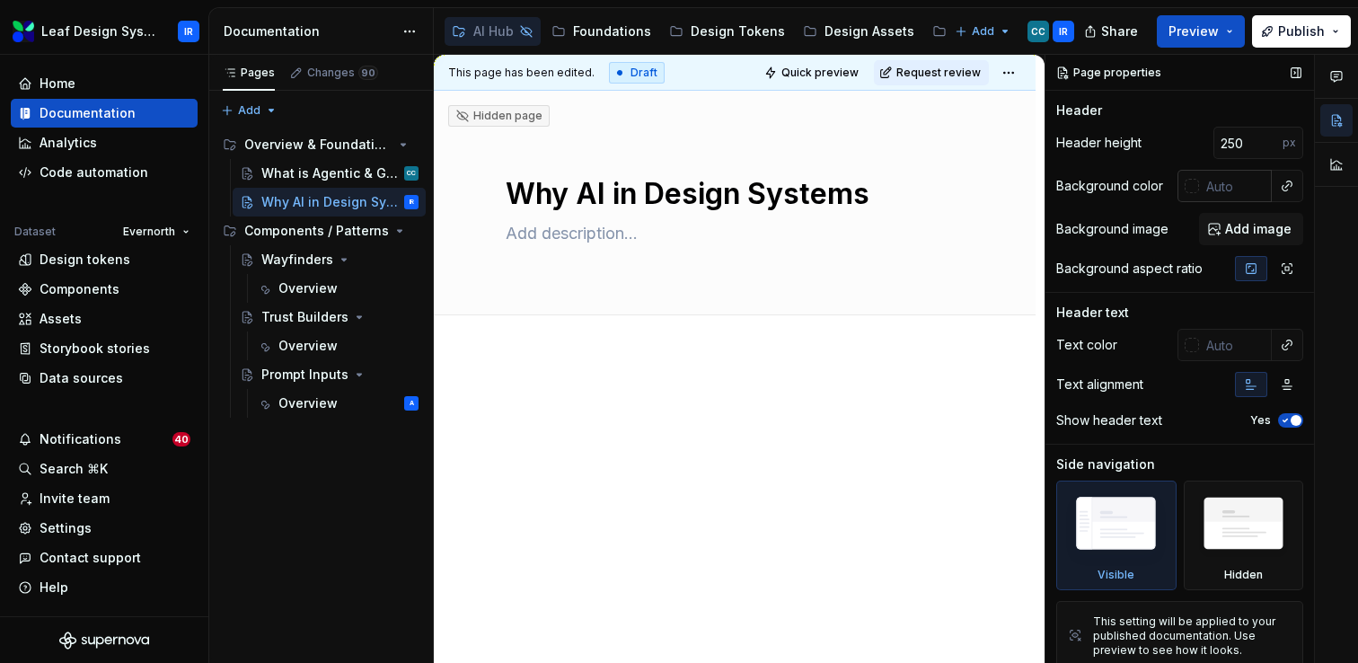
click at [1229, 189] on input "text" at bounding box center [1235, 186] width 73 height 32
paste input "#F4F4F4"
type input "#F4F4F4"
type textarea "*"
type input "#F4F4F4"
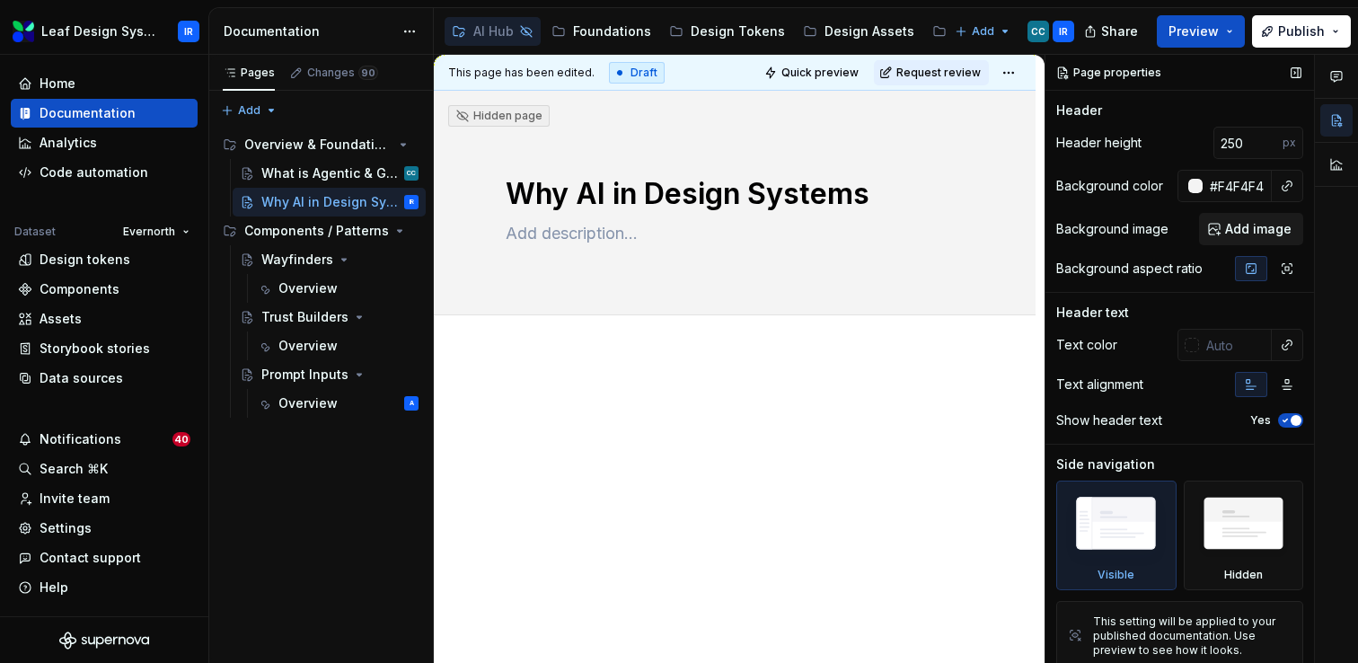
click at [1238, 232] on span "Add image" at bounding box center [1258, 229] width 66 height 18
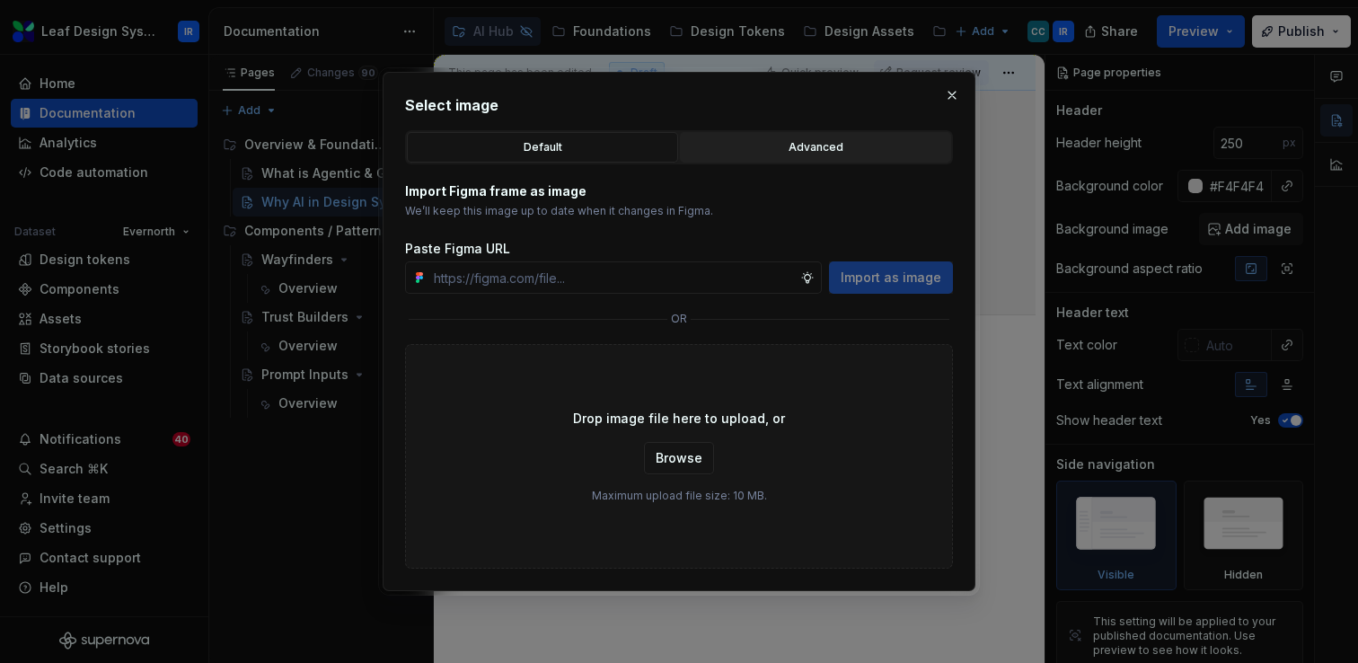
click at [810, 153] on div "Advanced" at bounding box center [815, 147] width 259 height 18
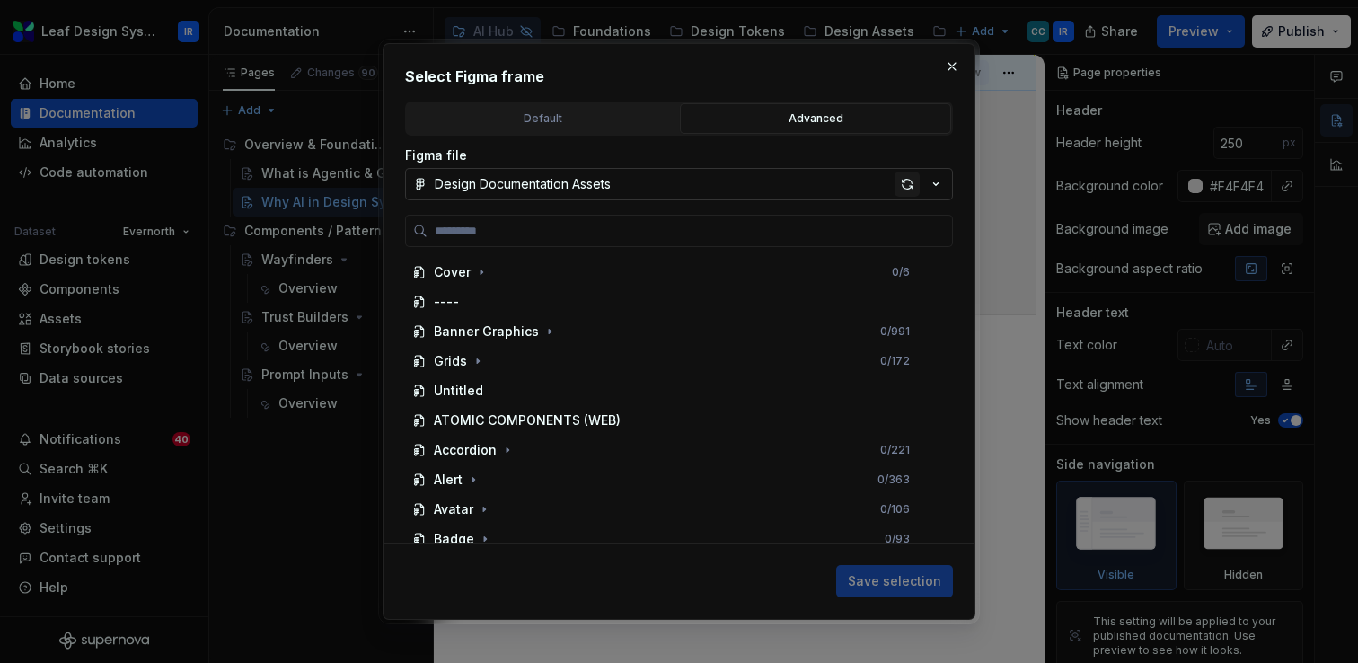
click at [907, 190] on div "button" at bounding box center [906, 184] width 25 height 25
click at [547, 331] on icon "button" at bounding box center [549, 331] width 14 height 14
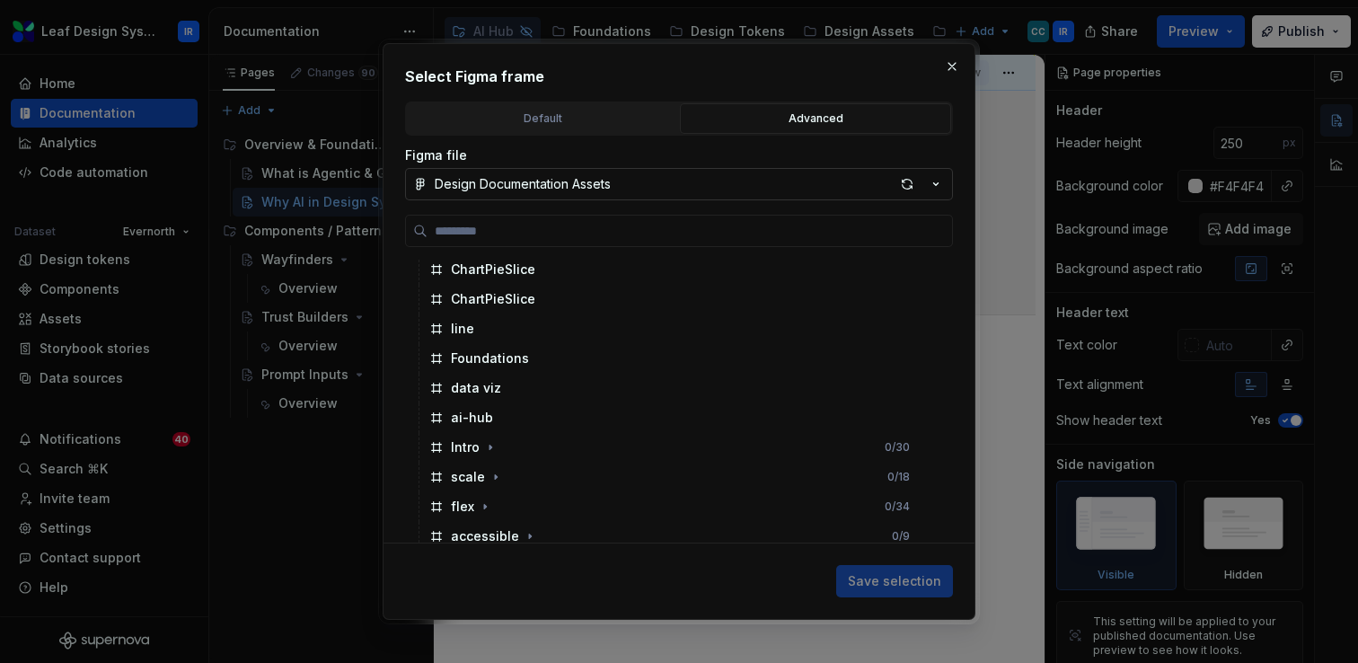
scroll to position [389, 0]
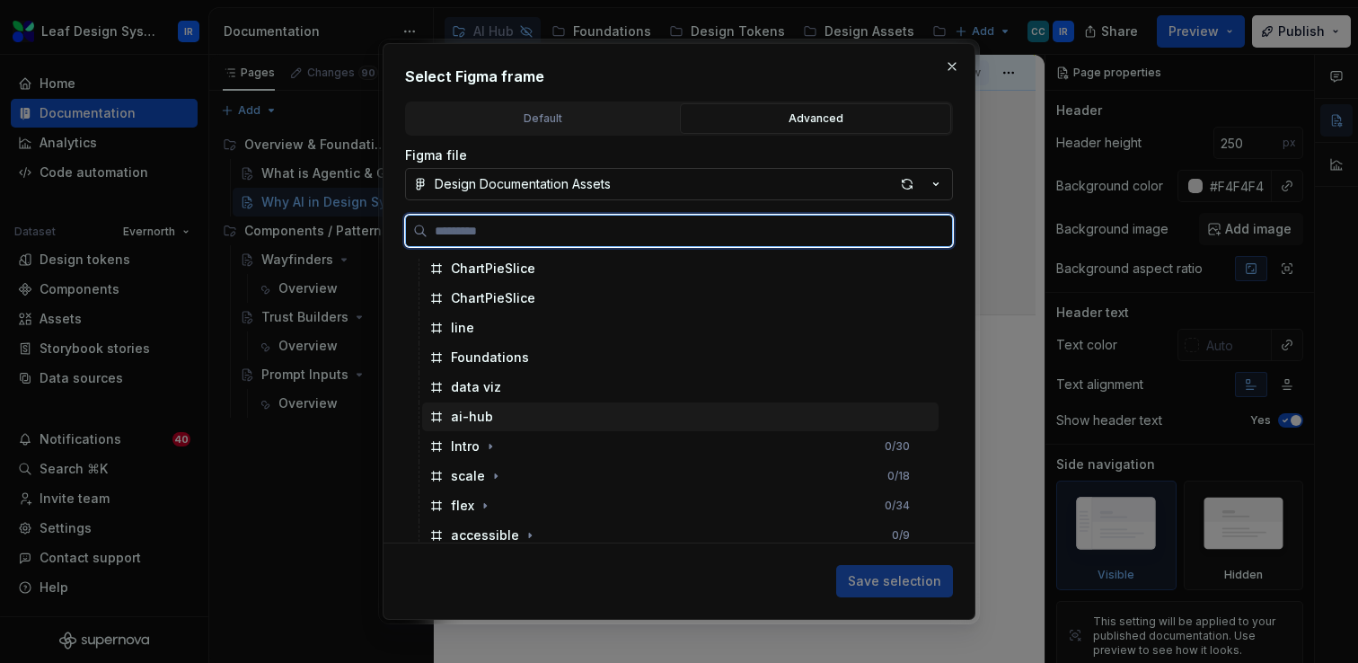
click at [488, 420] on div "ai-hub" at bounding box center [472, 417] width 42 height 18
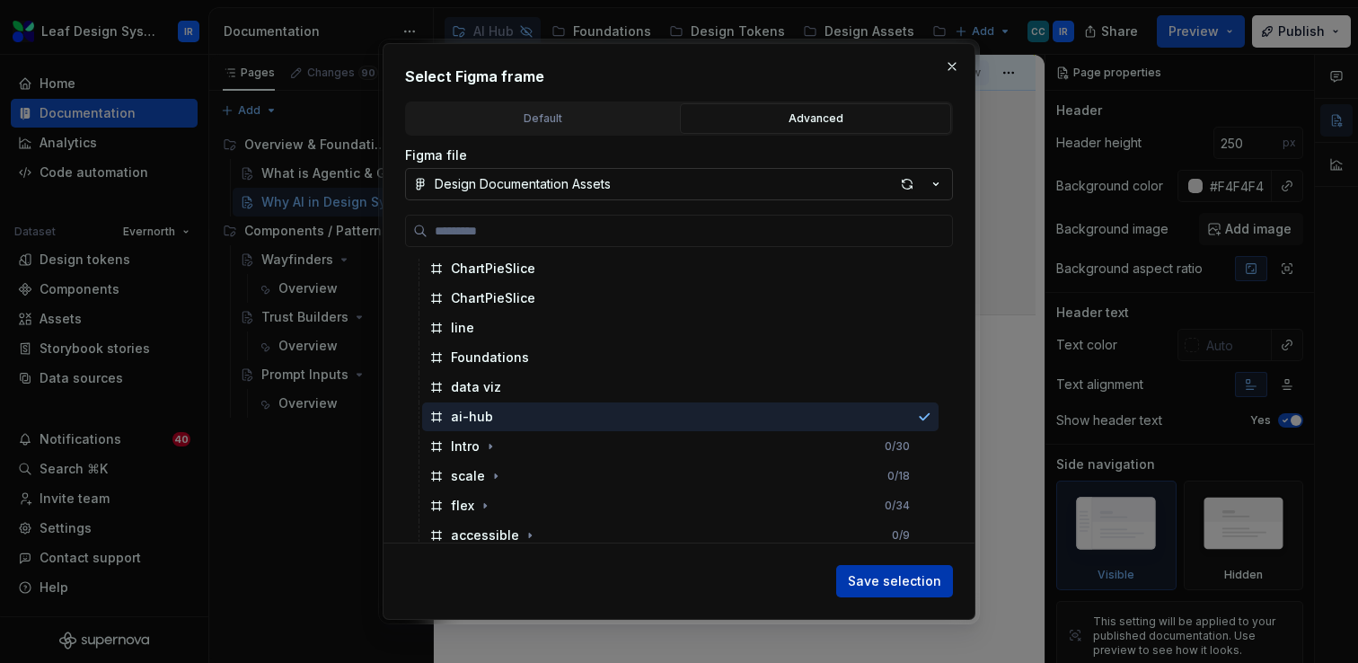
click at [898, 572] on span "Save selection" at bounding box center [894, 581] width 93 height 18
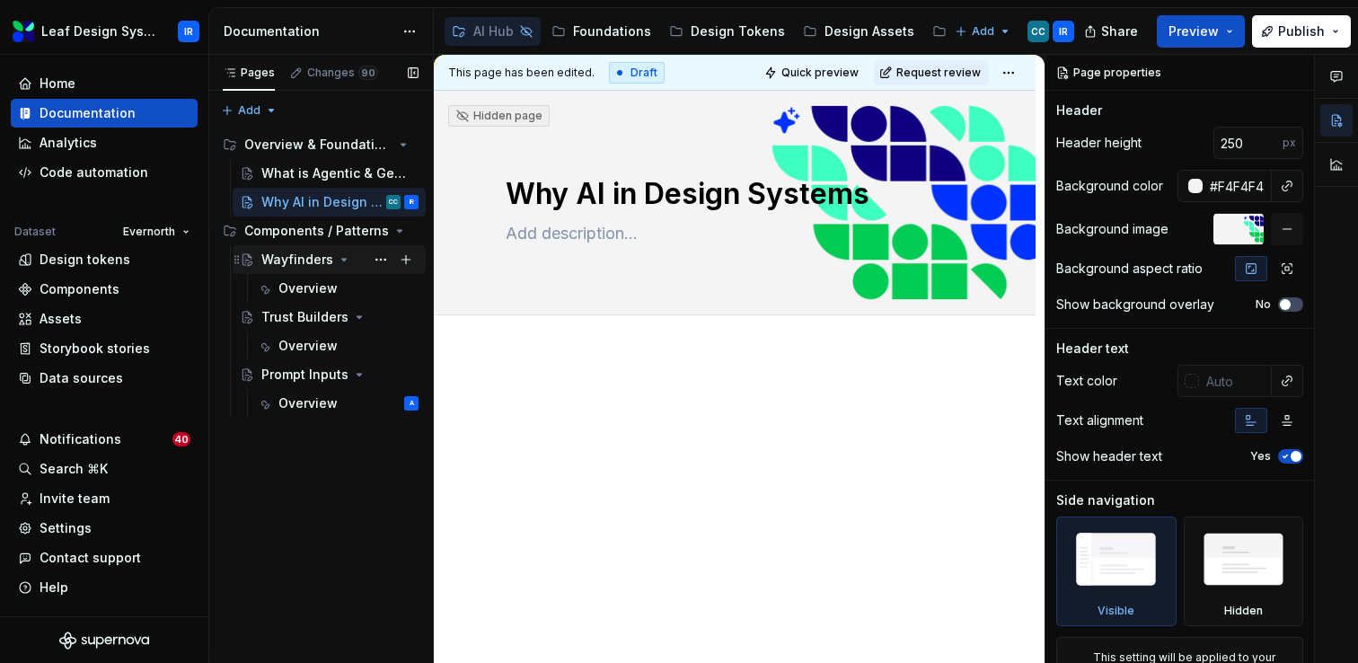
click at [320, 260] on div "Wayfinders" at bounding box center [297, 260] width 72 height 18
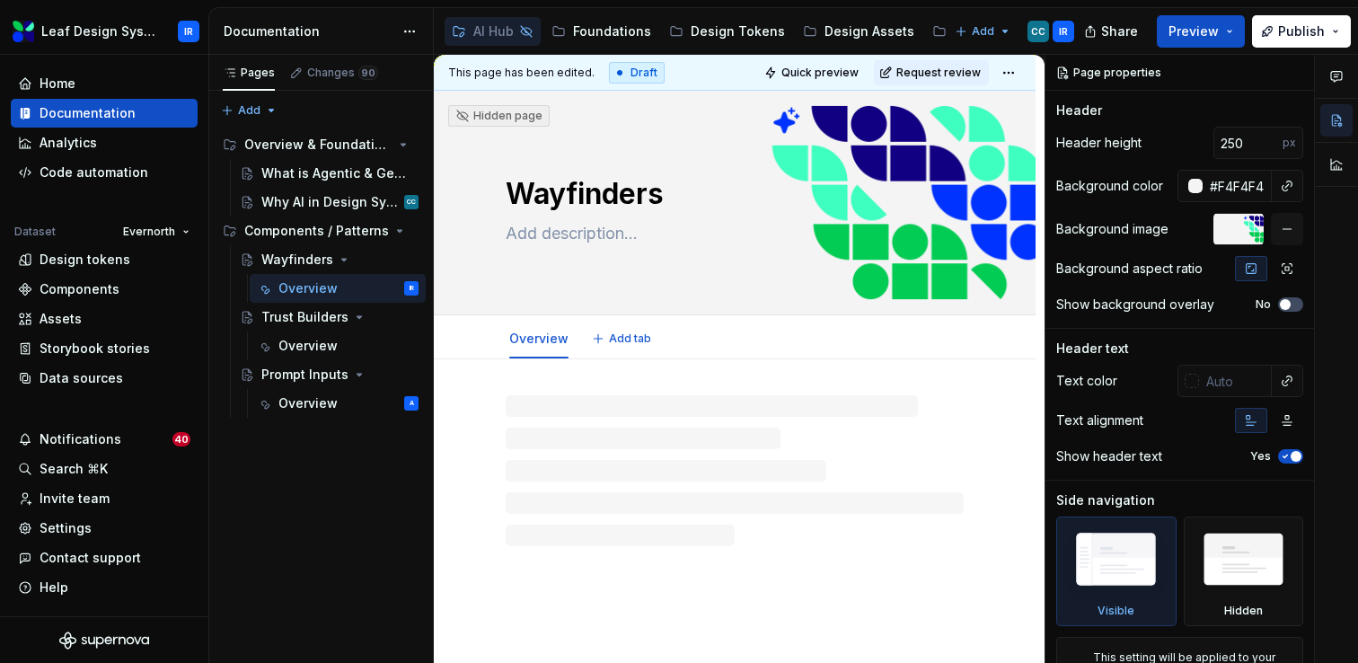
click at [933, 217] on div "Wayfinders" at bounding box center [735, 203] width 458 height 176
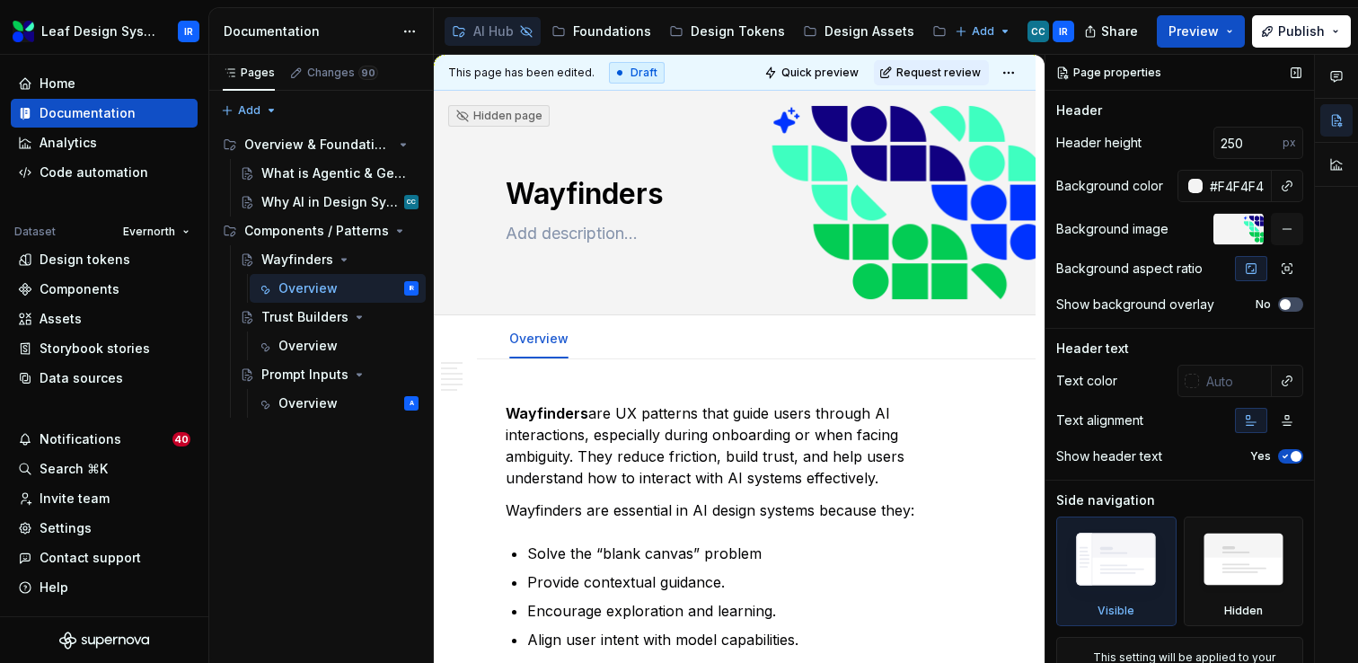
click at [1243, 232] on div at bounding box center [1238, 229] width 50 height 32
click at [312, 341] on div "Overview" at bounding box center [307, 346] width 59 height 18
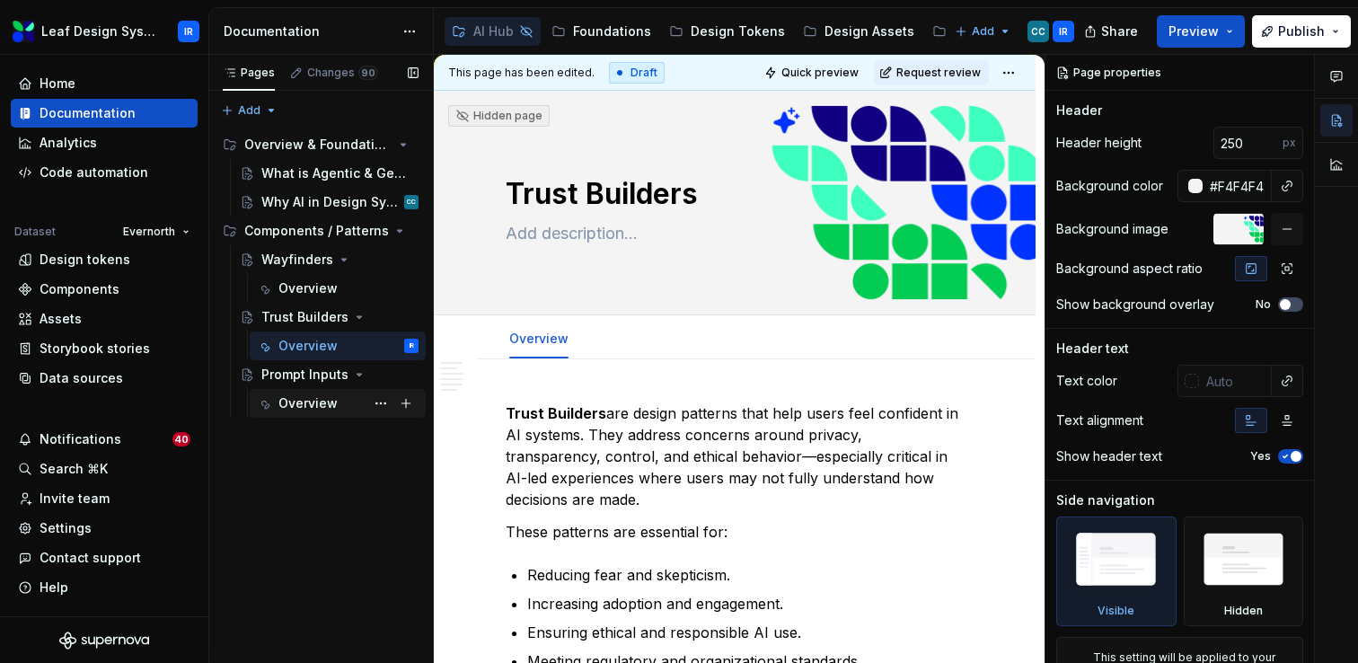
click at [304, 404] on div "Overview" at bounding box center [307, 403] width 59 height 18
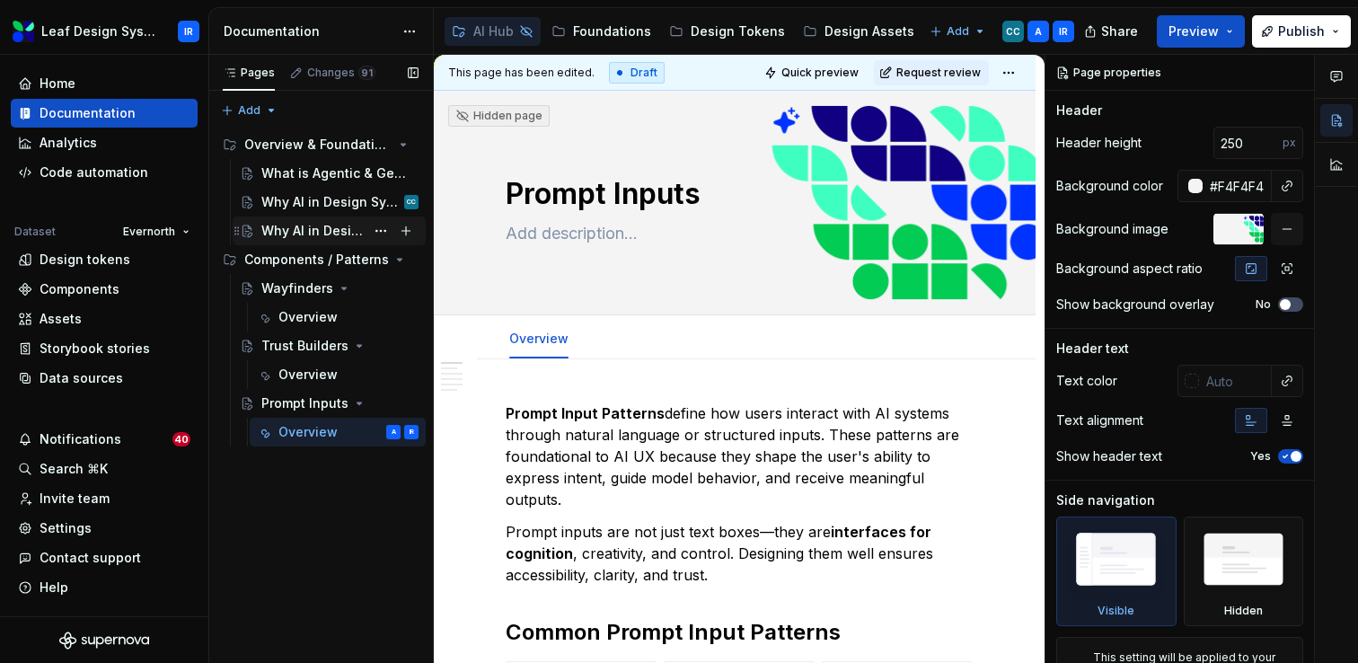
click at [324, 234] on div "Why AI in Design Systems" at bounding box center [312, 231] width 103 height 18
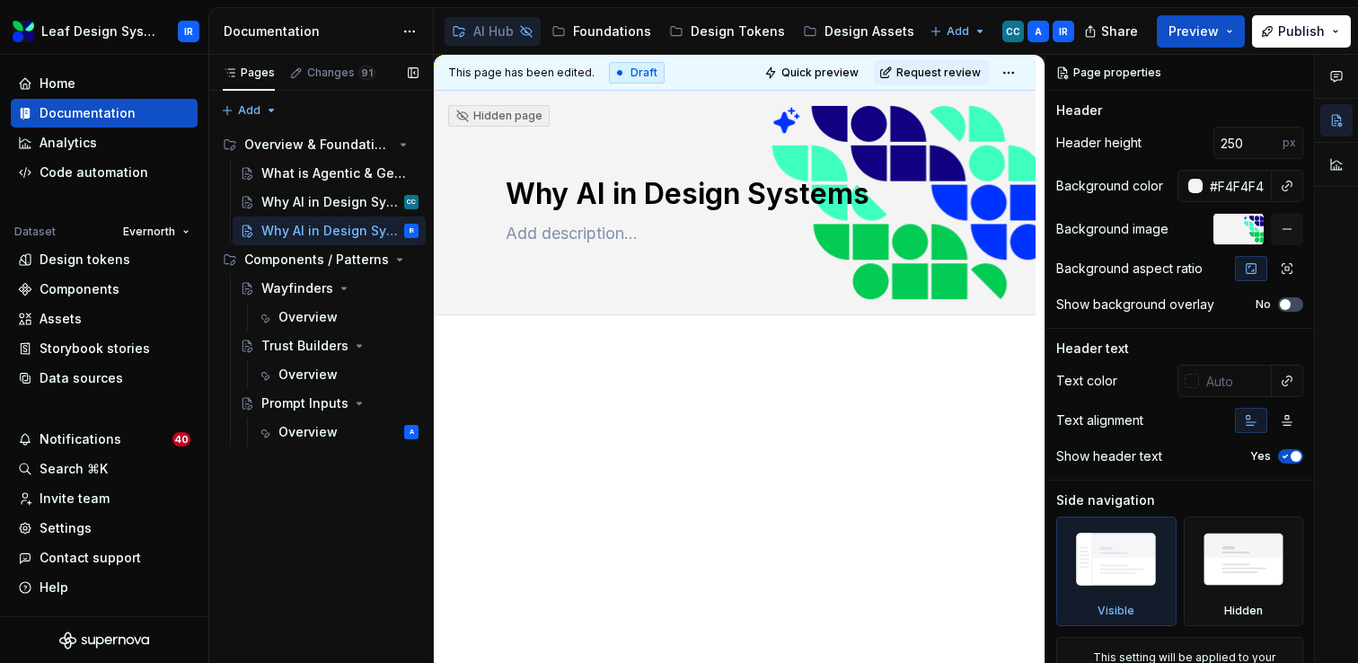
click at [339, 524] on div "Pages Changes 91 Add Accessibility guide for tree Page tree. Navigate the tree …" at bounding box center [320, 359] width 225 height 609
type textarea "*"
type textarea "Design Principles for AI"
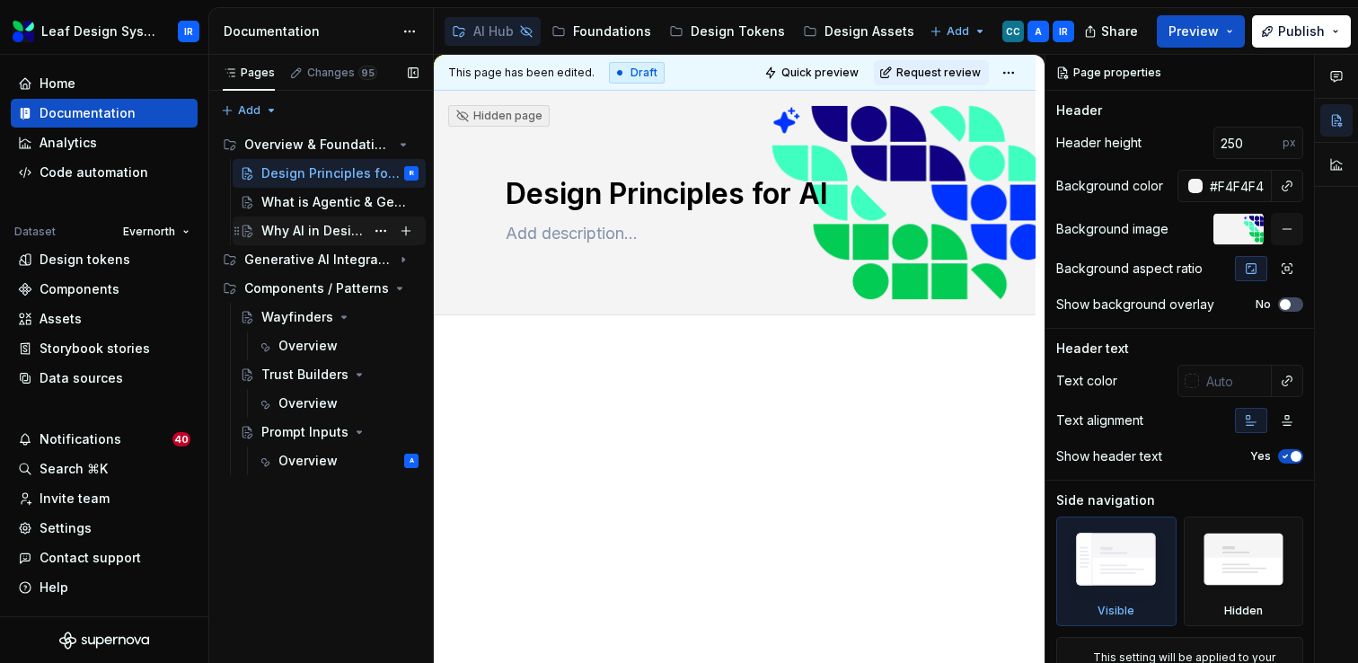
click at [298, 233] on div "Why AI in Design Systems" at bounding box center [312, 231] width 103 height 18
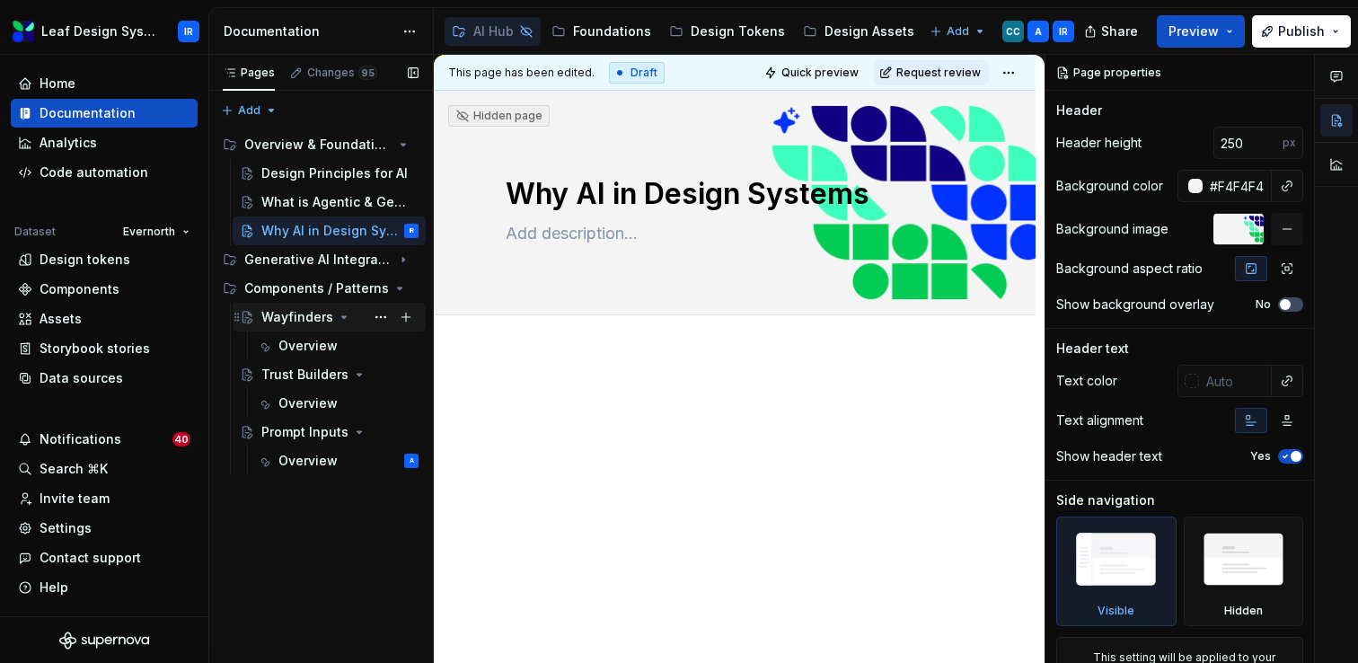
click at [291, 317] on div "Wayfinders" at bounding box center [297, 317] width 72 height 18
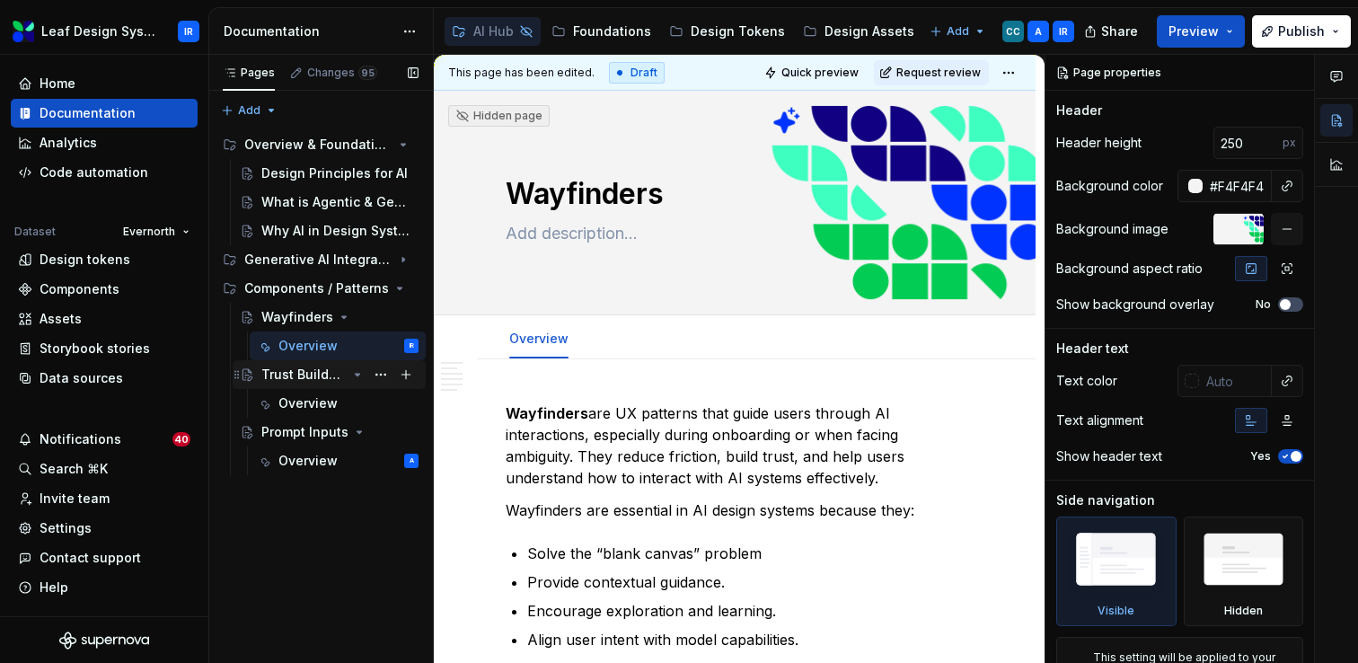
click at [294, 382] on div "Trust Builders" at bounding box center [303, 375] width 85 height 18
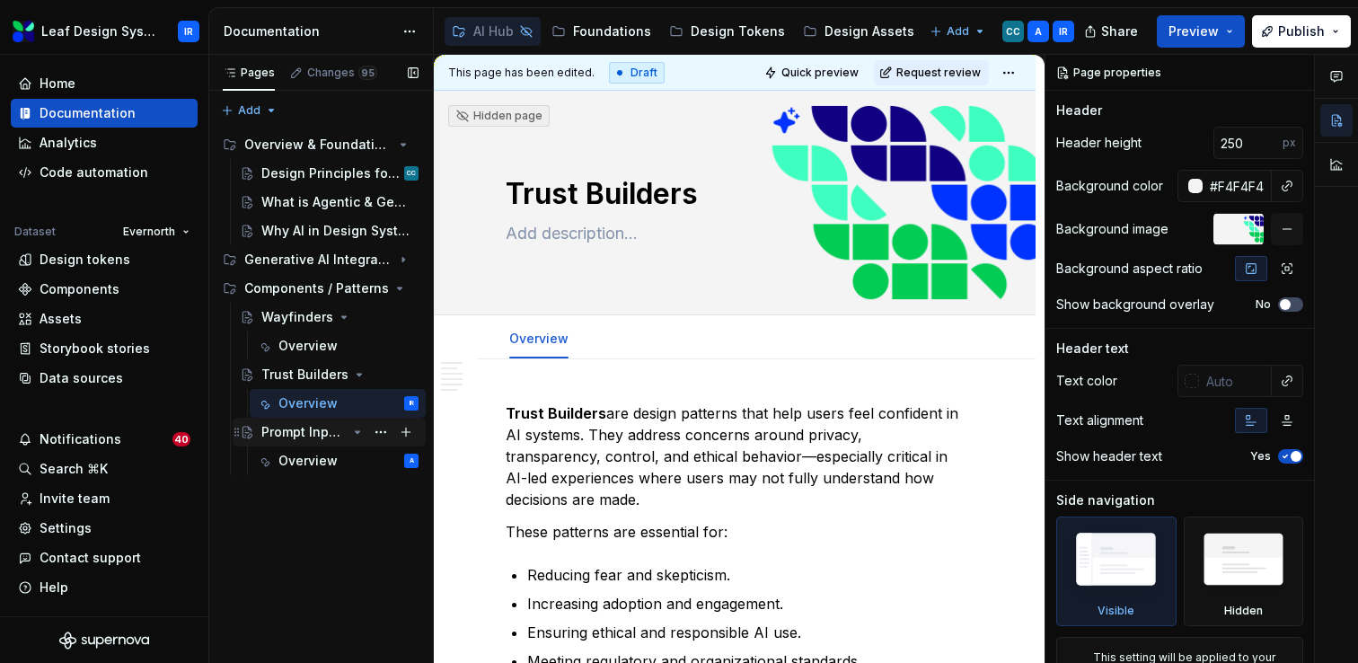
click at [291, 432] on div "Prompt Inputs" at bounding box center [303, 432] width 85 height 18
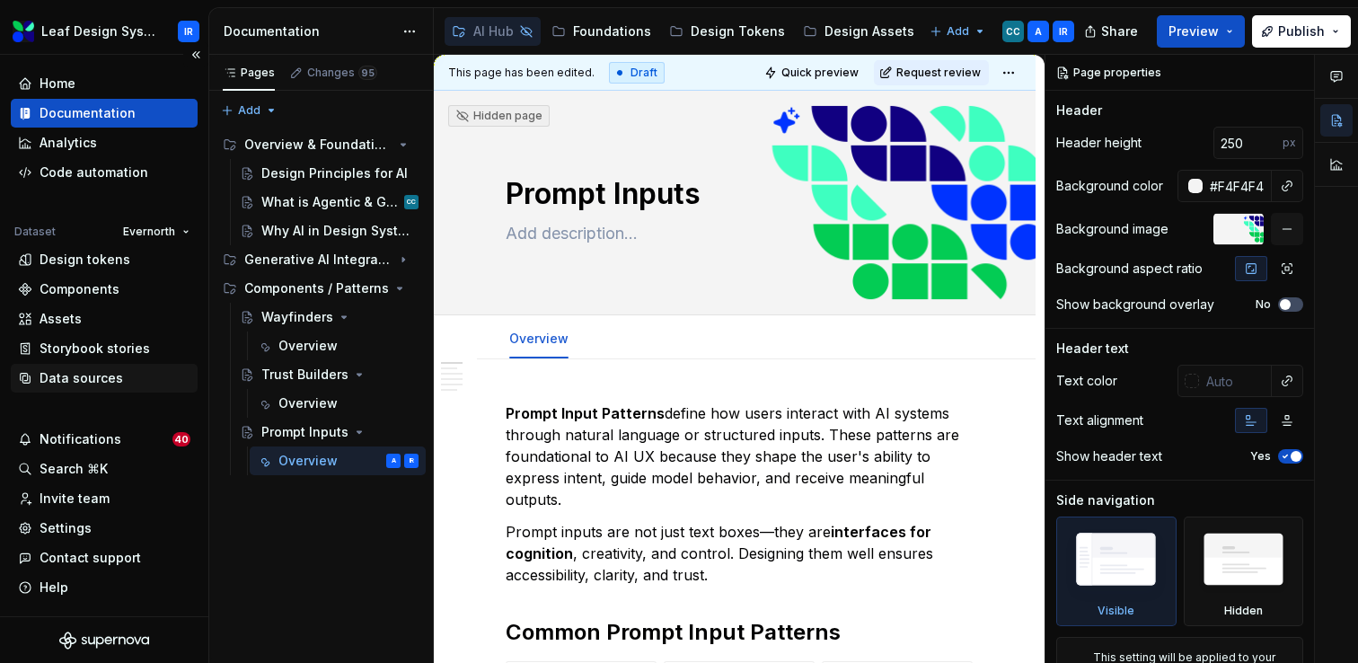
click at [89, 382] on div "Data sources" at bounding box center [82, 378] width 84 height 18
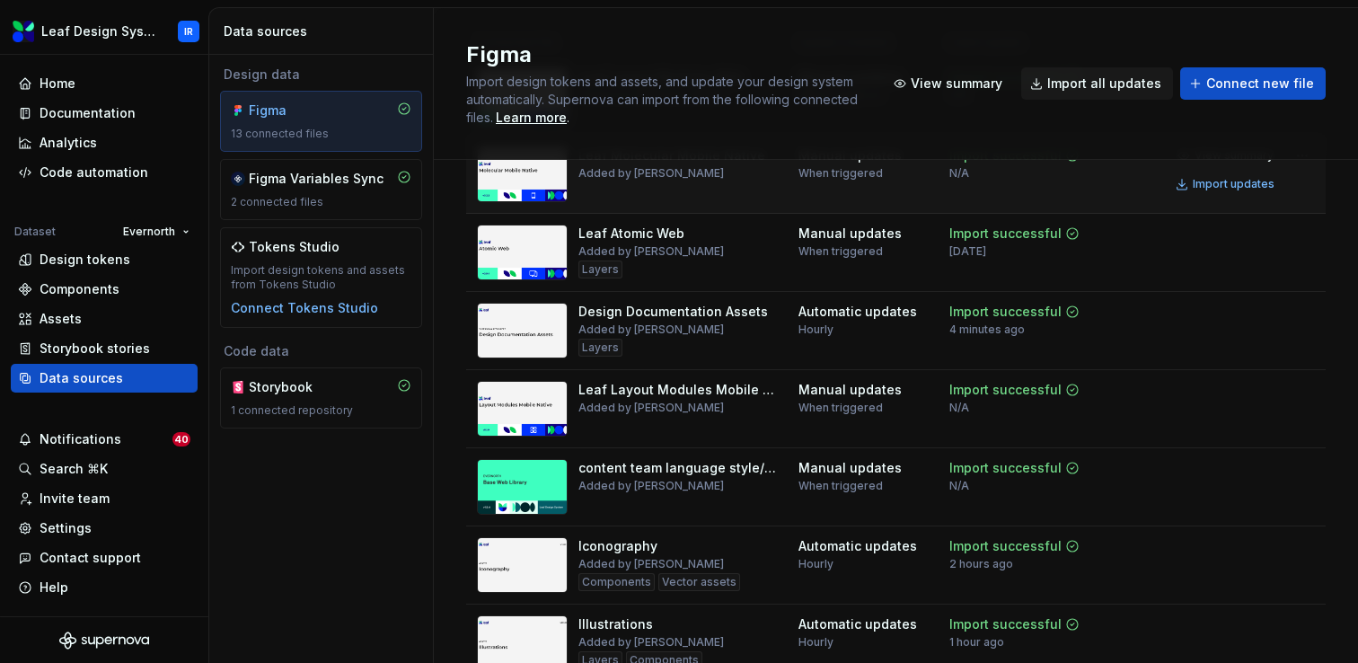
scroll to position [181, 0]
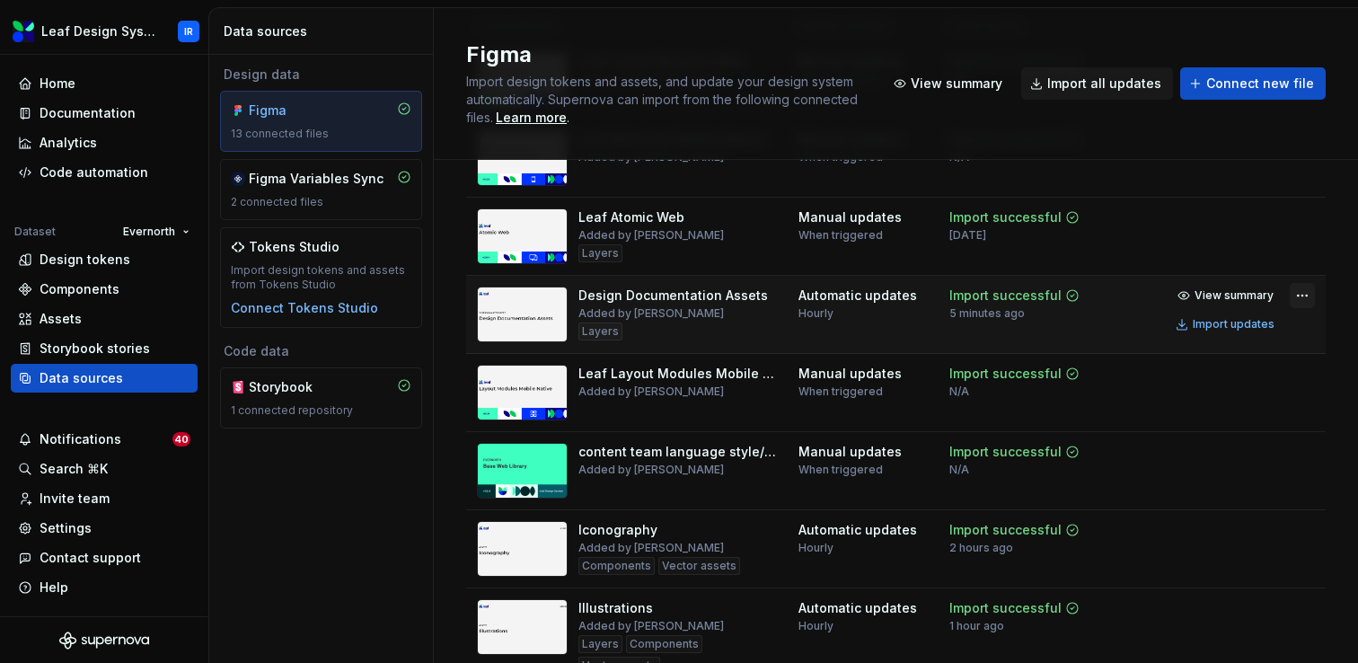
click at [1305, 296] on html "Leaf Design System IR Home Documentation Analytics Code automation Dataset Ever…" at bounding box center [679, 331] width 1358 height 663
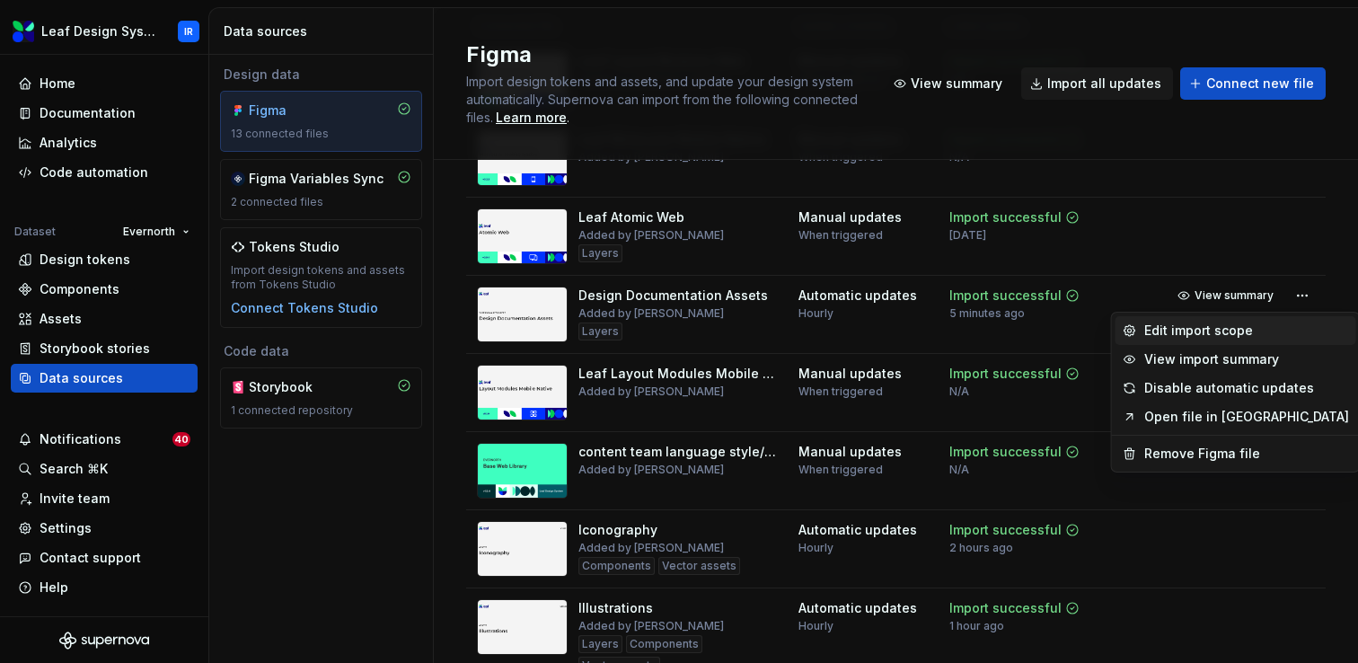
click at [1236, 328] on div "Edit import scope" at bounding box center [1246, 331] width 205 height 18
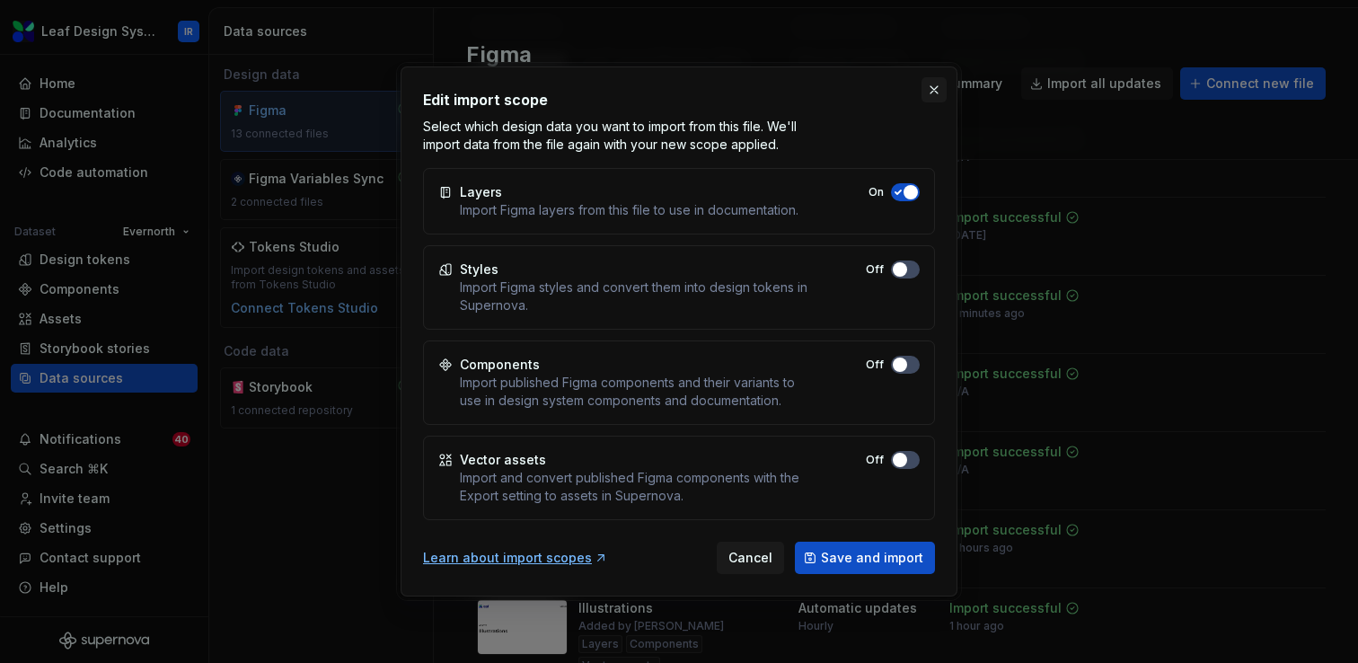
click at [930, 90] on button "button" at bounding box center [933, 89] width 25 height 25
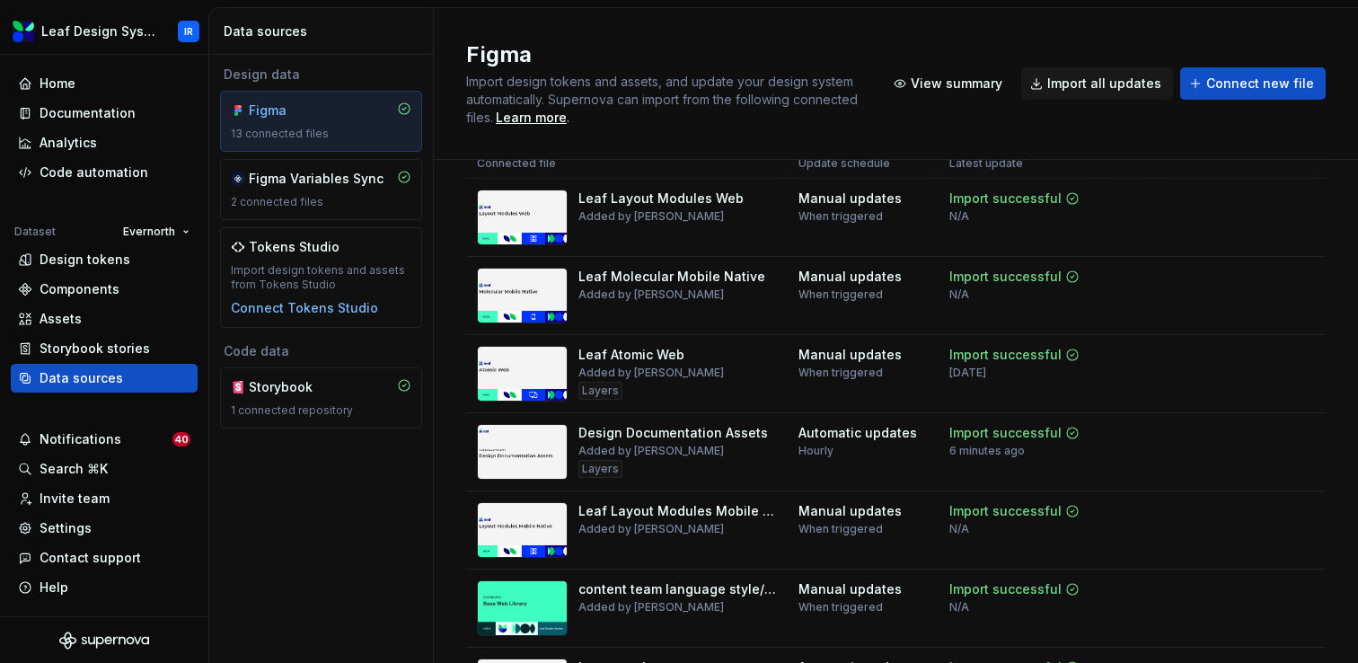
scroll to position [0, 0]
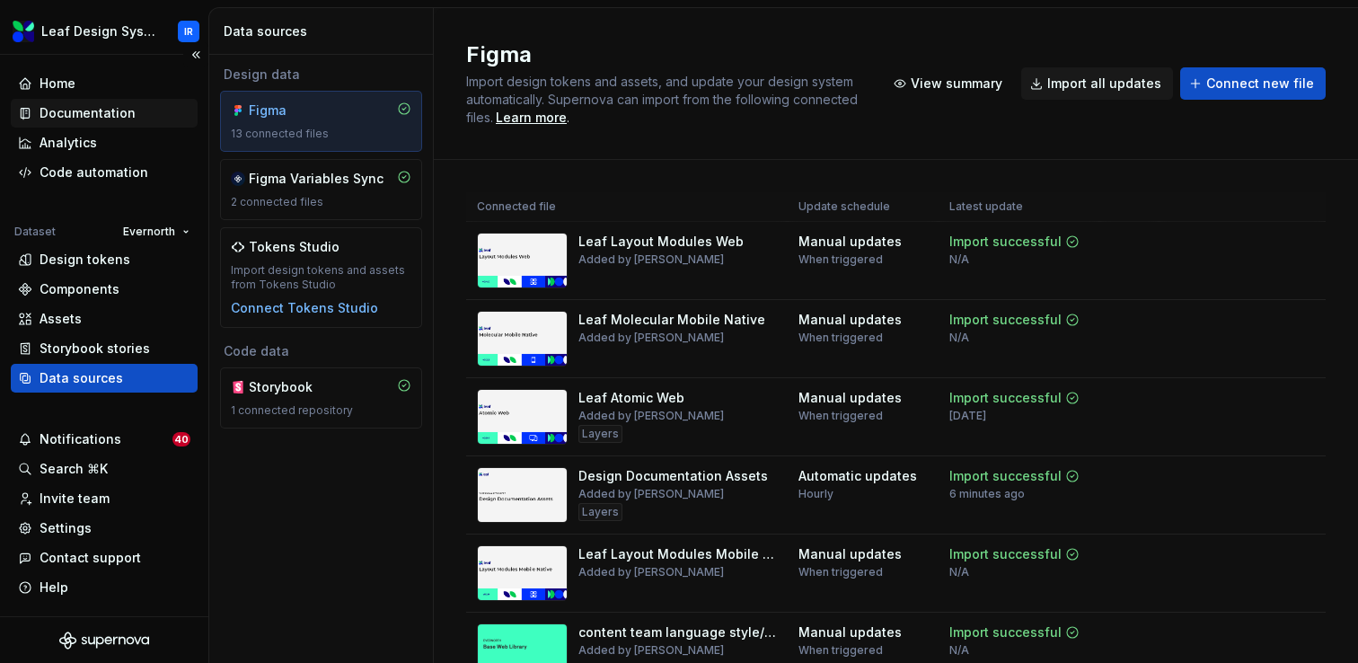
click at [62, 117] on div "Documentation" at bounding box center [88, 113] width 96 height 18
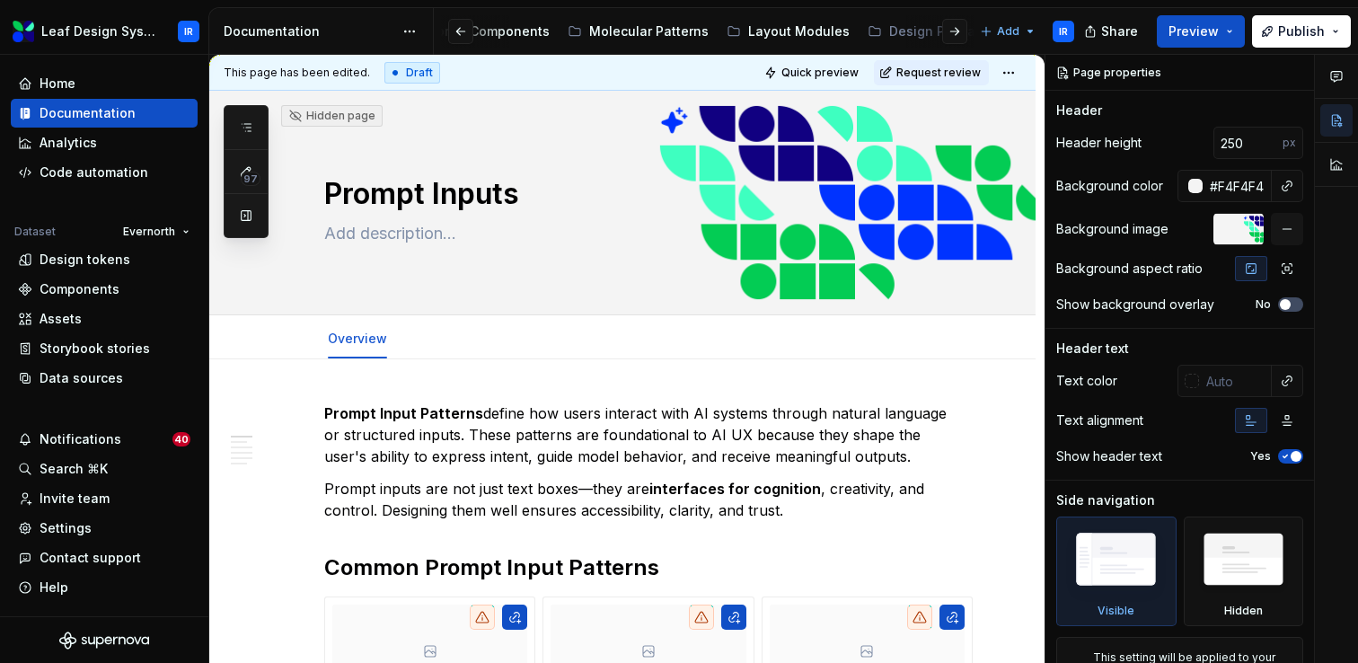
scroll to position [0, 543]
click at [241, 216] on button "button" at bounding box center [246, 215] width 32 height 32
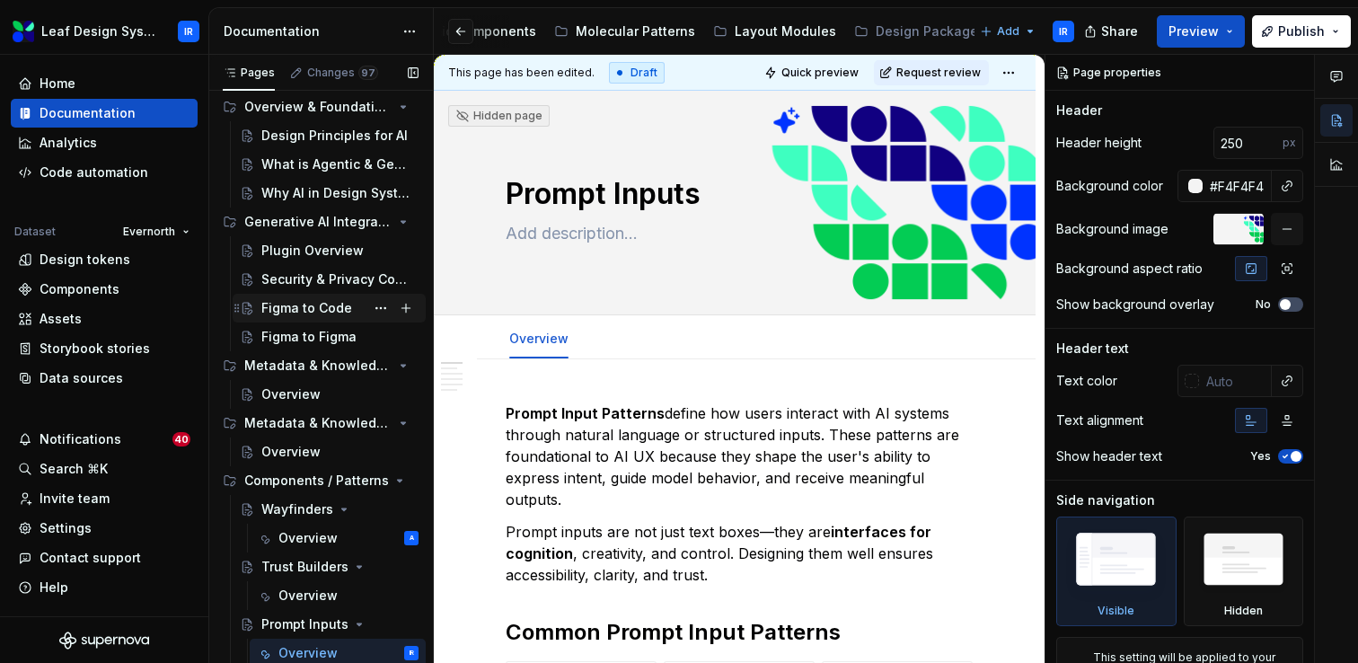
scroll to position [0, 0]
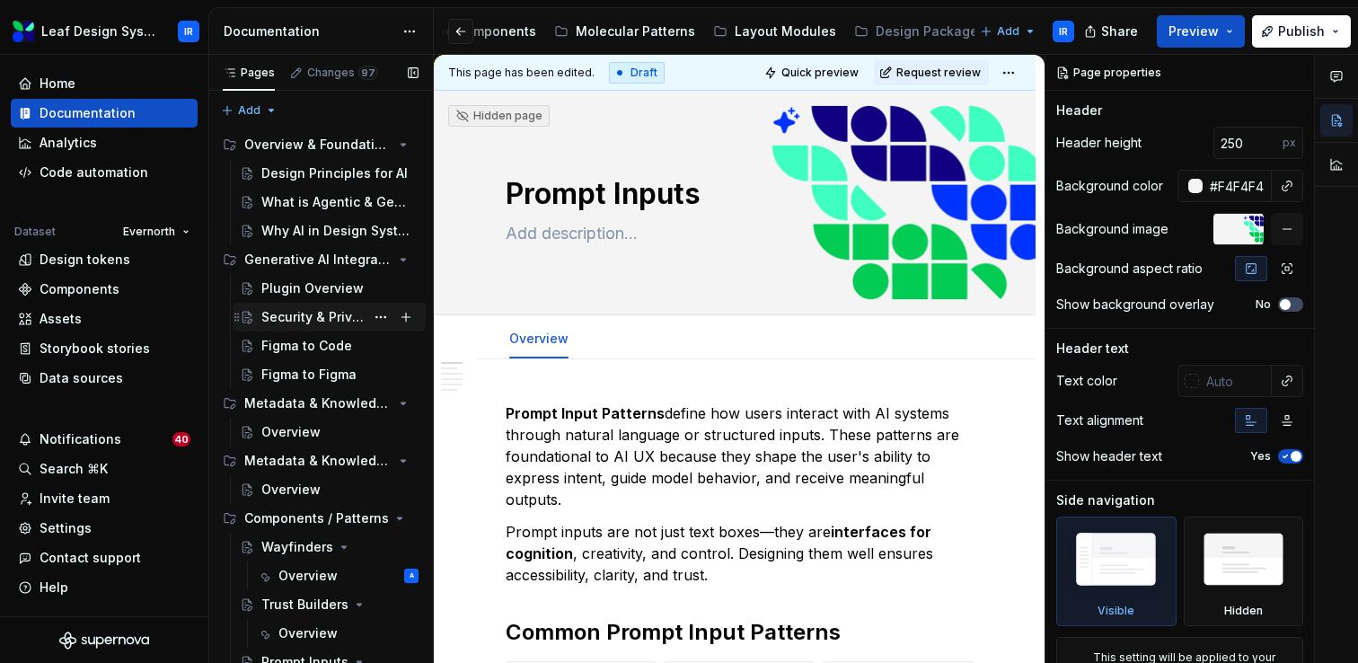
click at [286, 312] on div "Security & Privacy Considerations" at bounding box center [312, 317] width 103 height 18
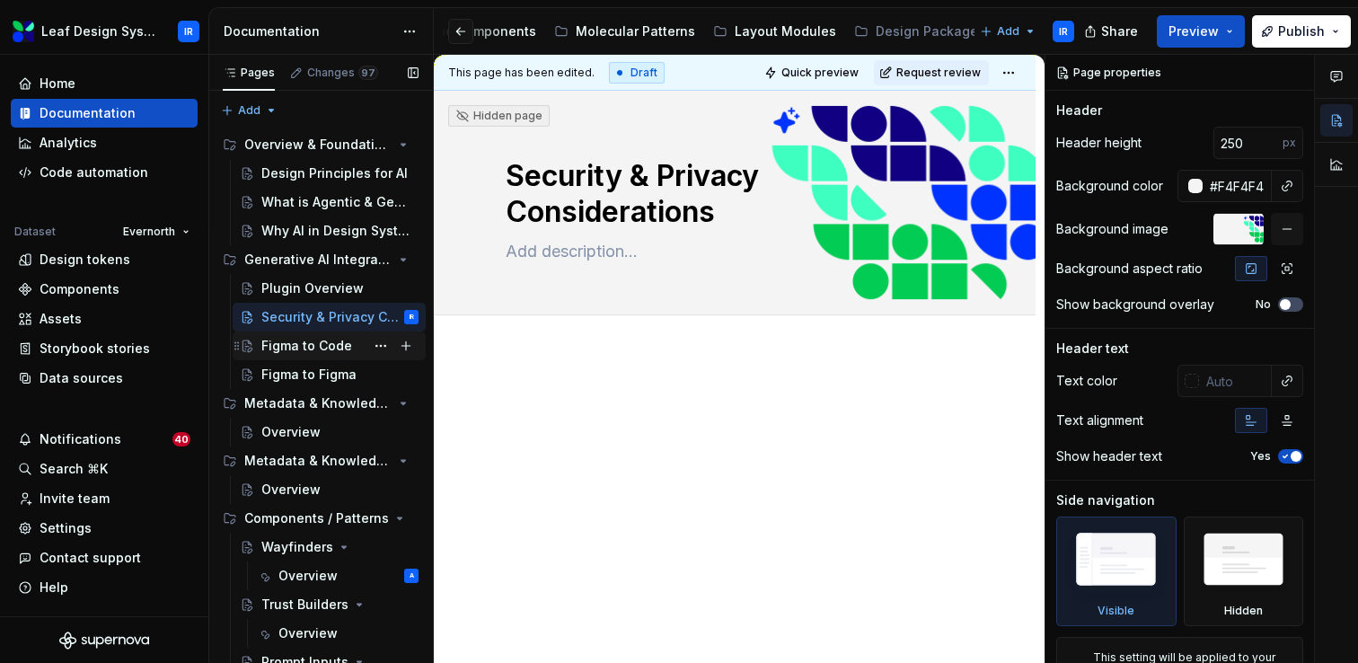
click at [307, 341] on div "Figma to Code" at bounding box center [306, 346] width 91 height 18
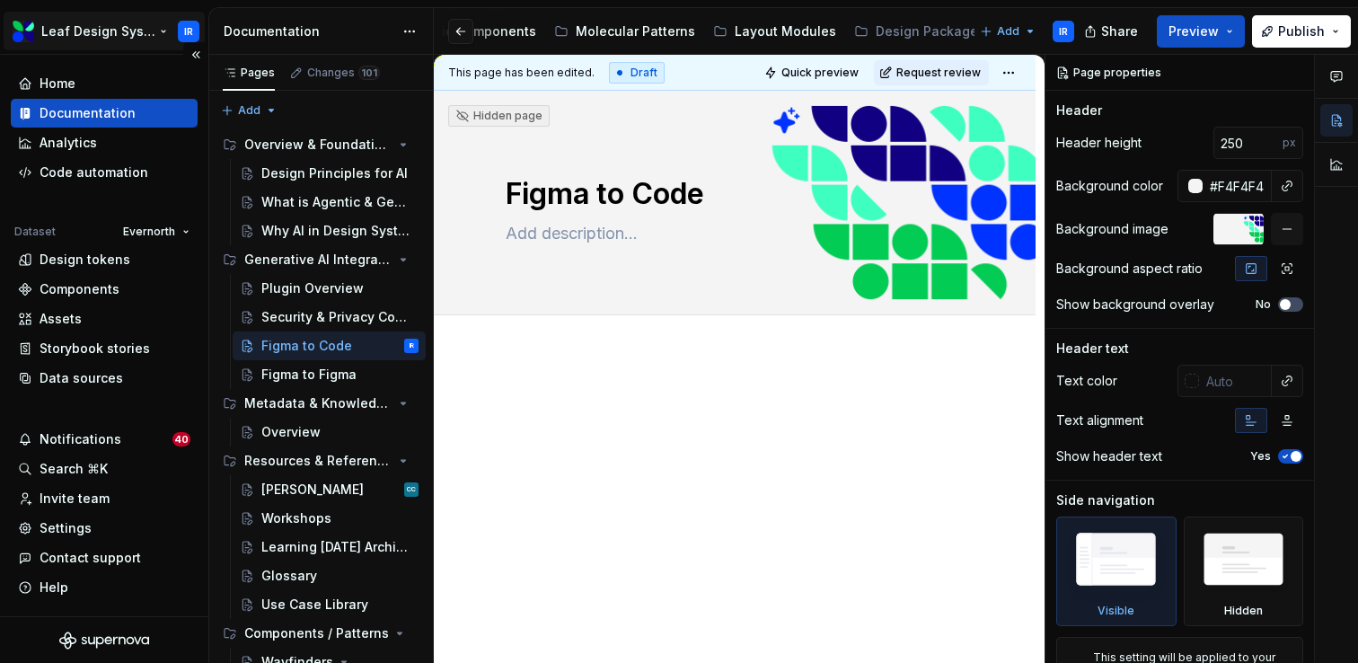
click at [158, 33] on html "Leaf Design System IR Home Documentation Analytics Code automation Dataset Ever…" at bounding box center [679, 331] width 1358 height 663
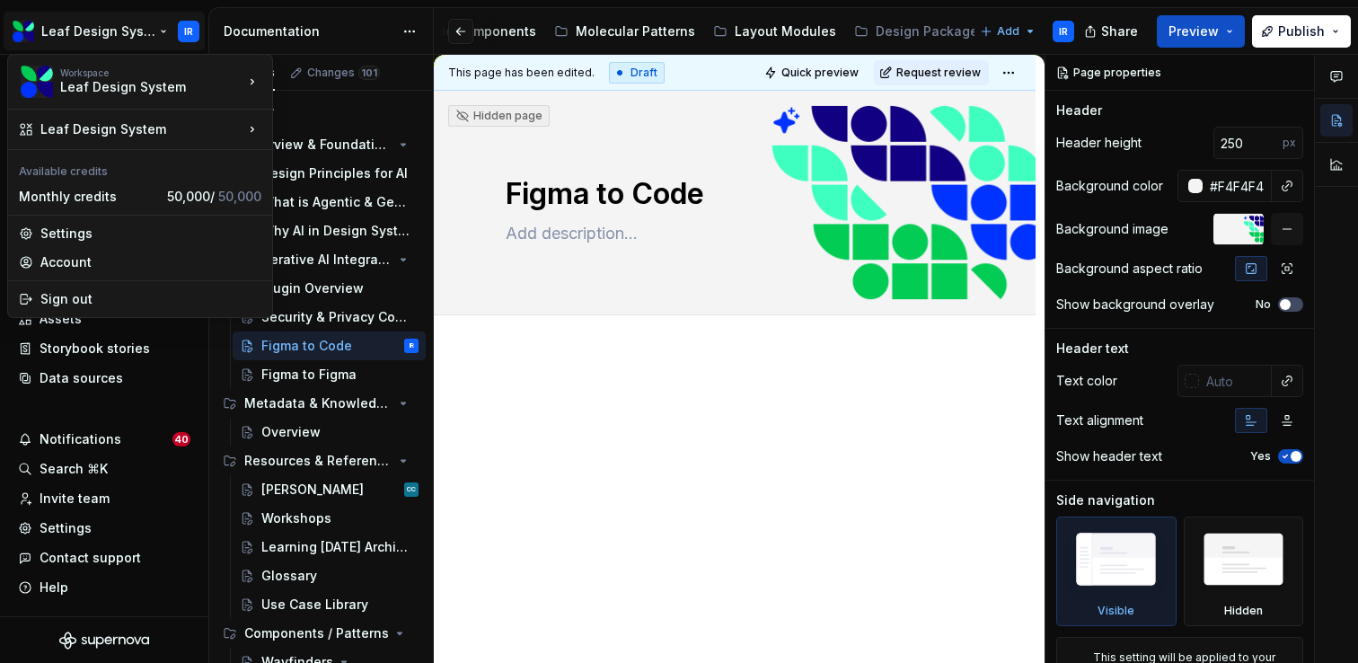
click at [484, 417] on html "Leaf Design System IR Home Documentation Analytics Code automation Dataset Ever…" at bounding box center [679, 331] width 1358 height 663
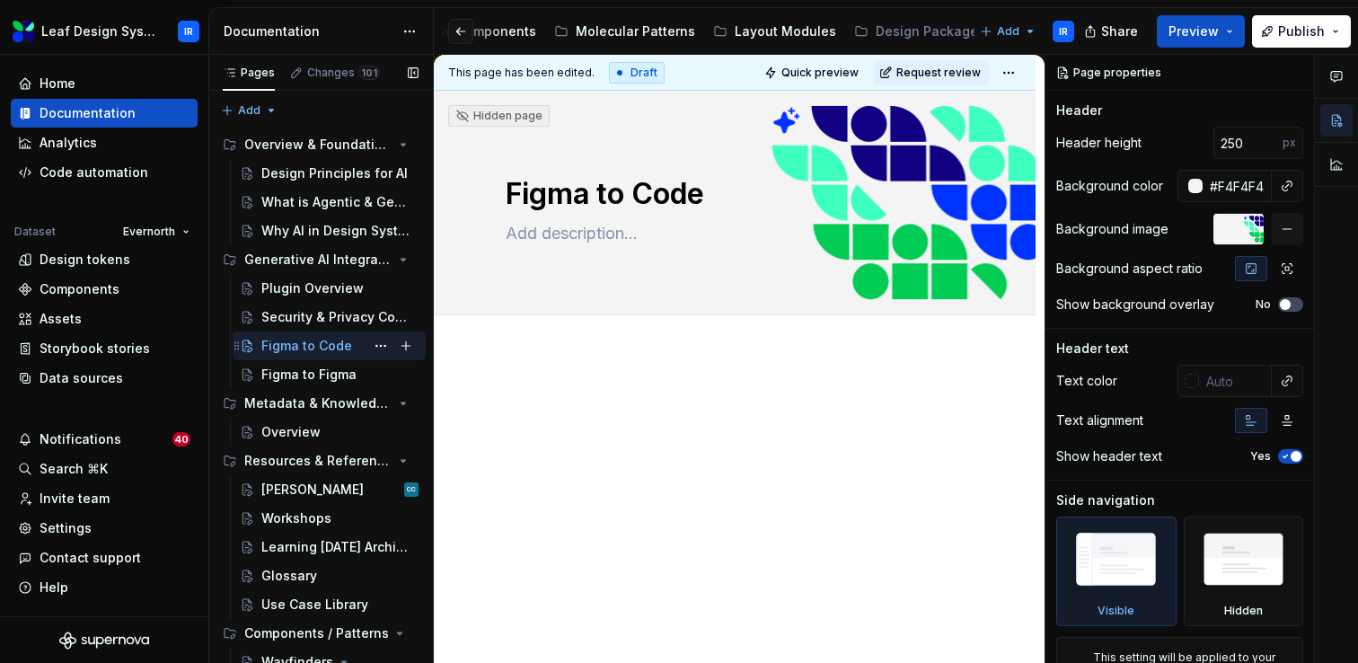
scroll to position [153, 0]
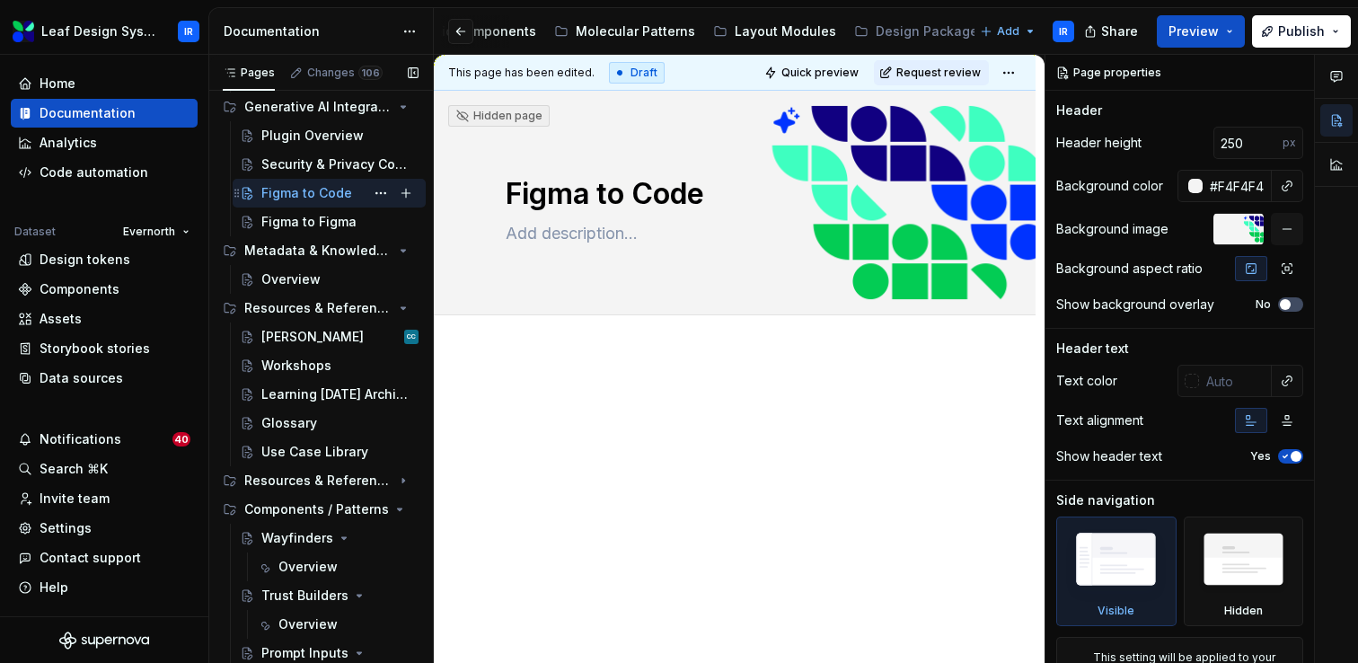
type textarea "*"
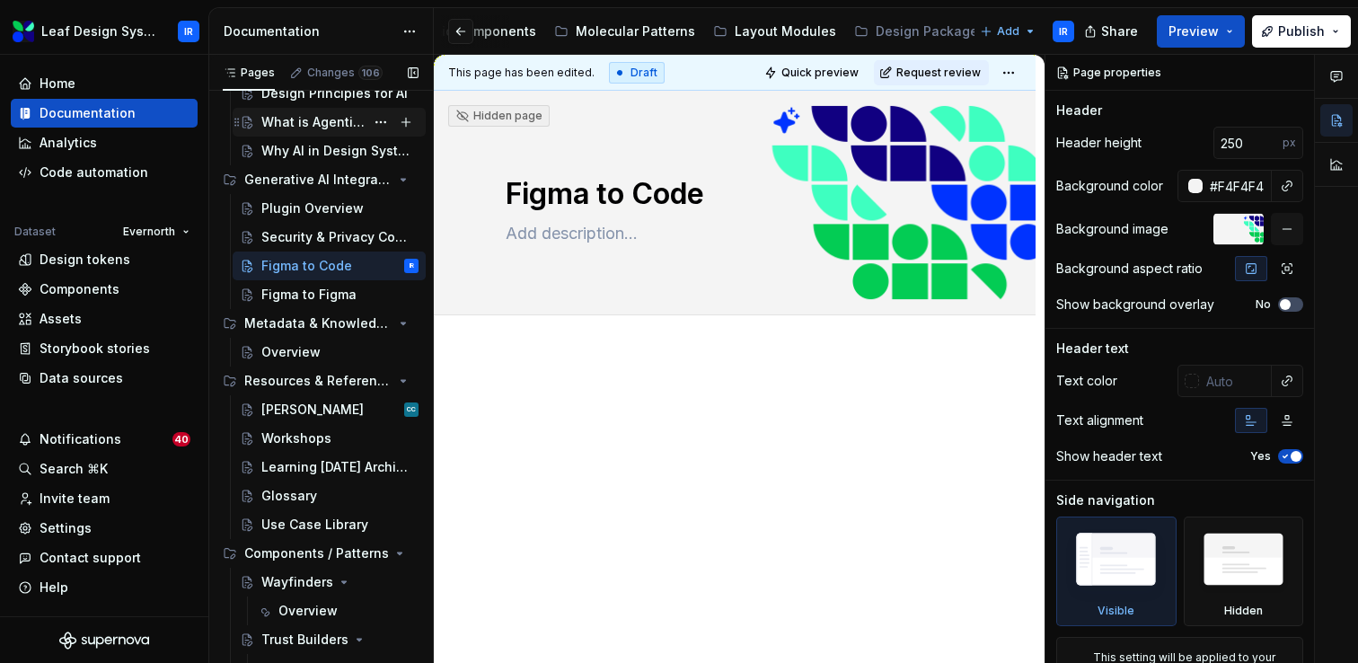
scroll to position [0, 0]
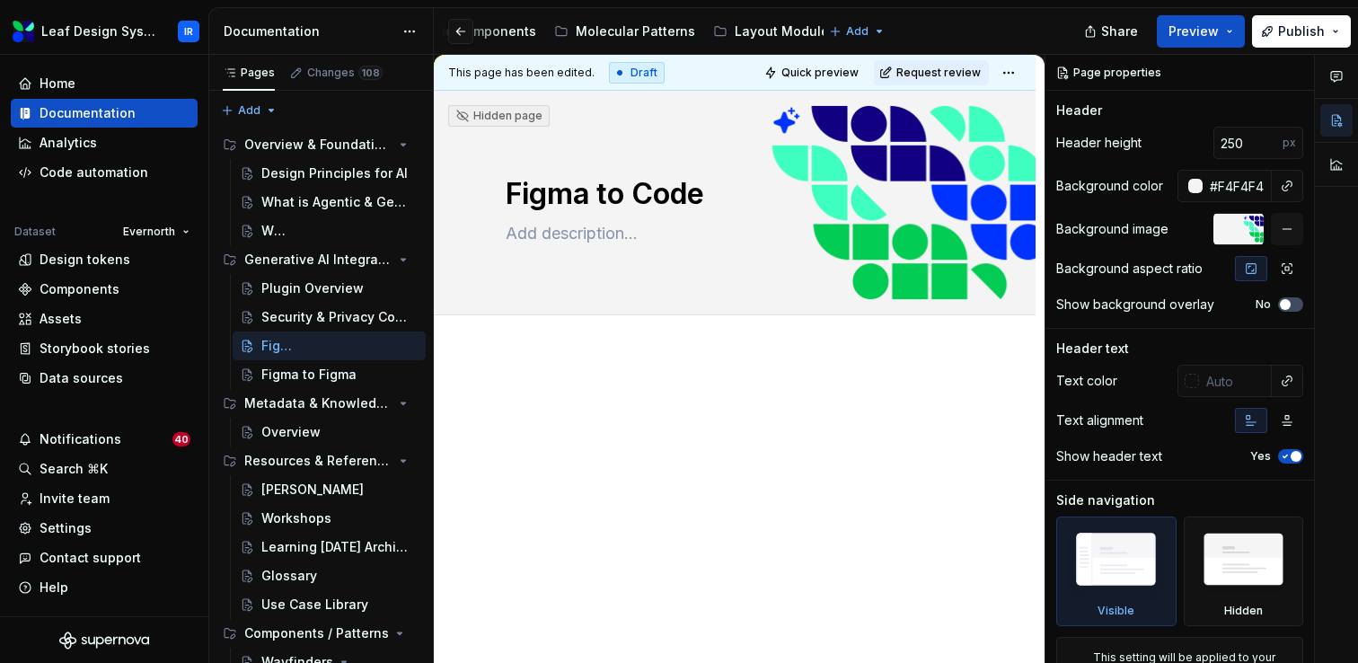
type textarea "*"
